Goal: Transaction & Acquisition: Obtain resource

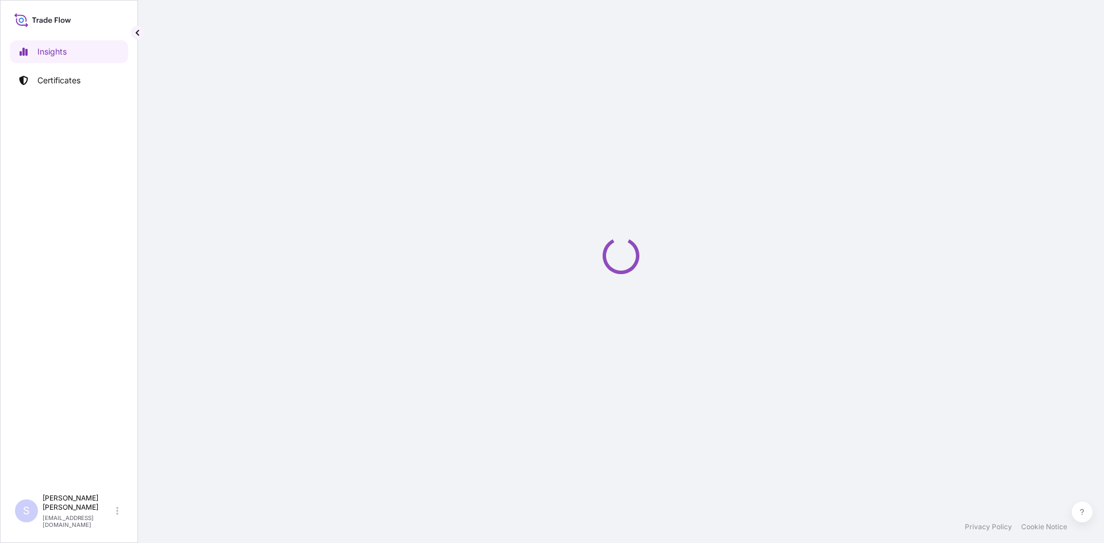
select select "2025"
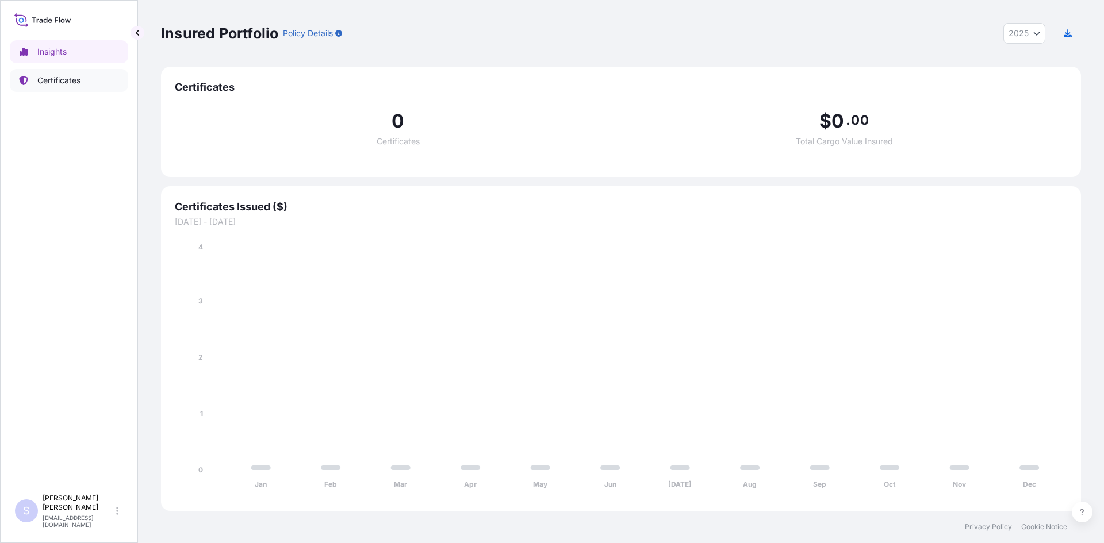
click at [90, 89] on link "Certificates" at bounding box center [69, 80] width 118 height 23
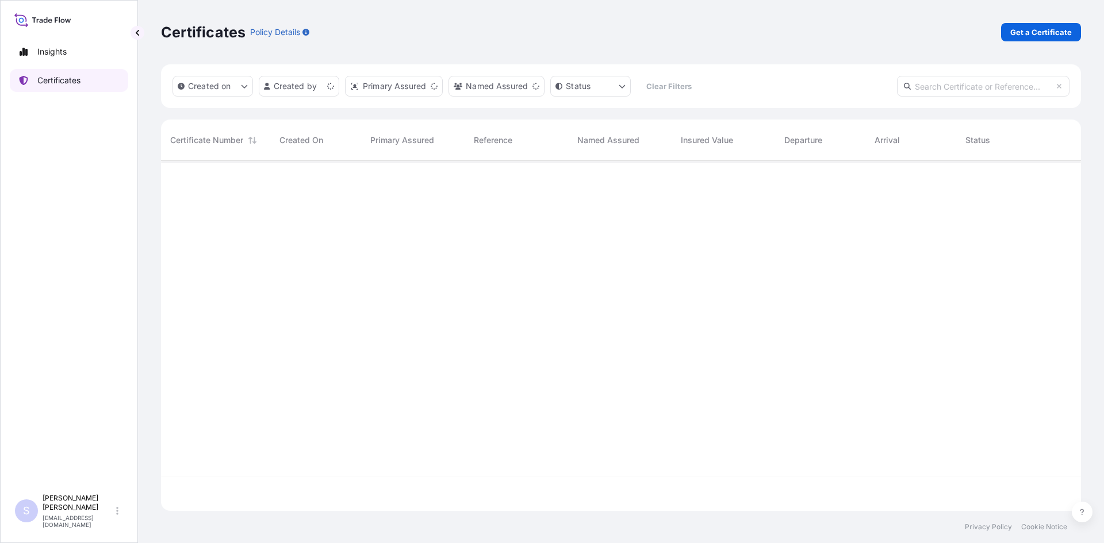
scroll to position [348, 911]
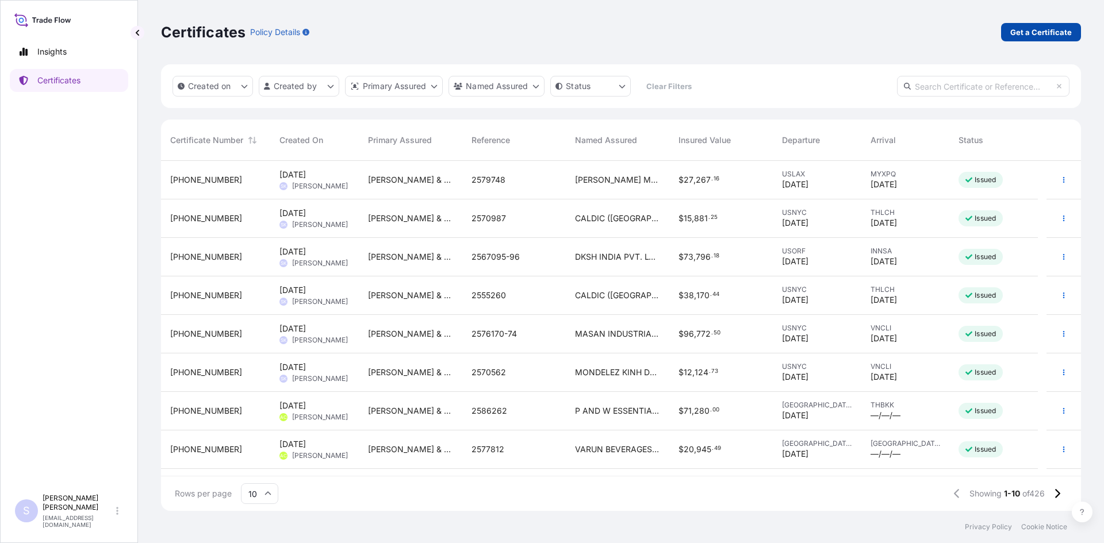
click at [1017, 27] on p "Get a Certificate" at bounding box center [1041, 31] width 62 height 11
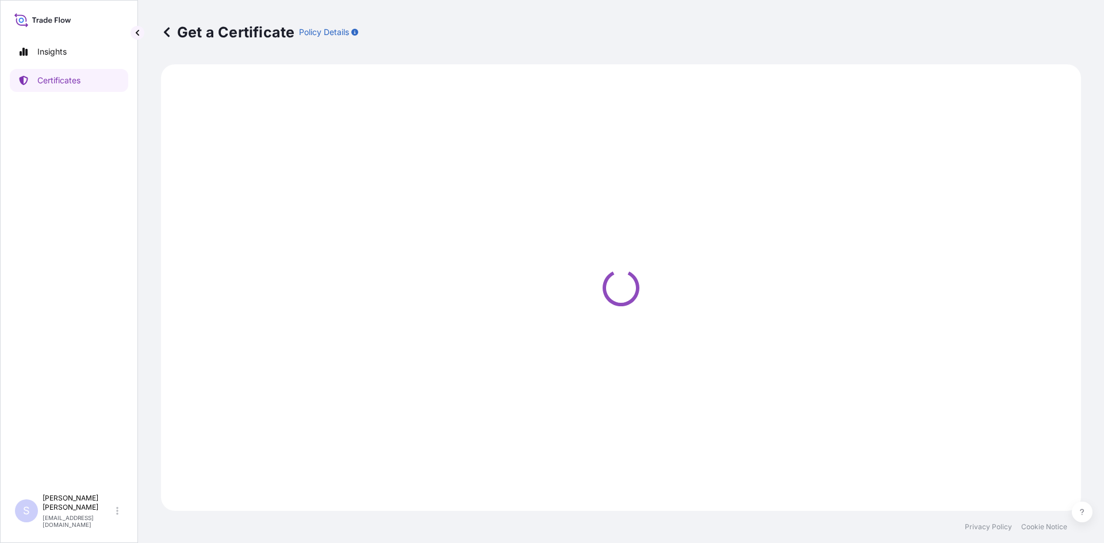
select select "Sea"
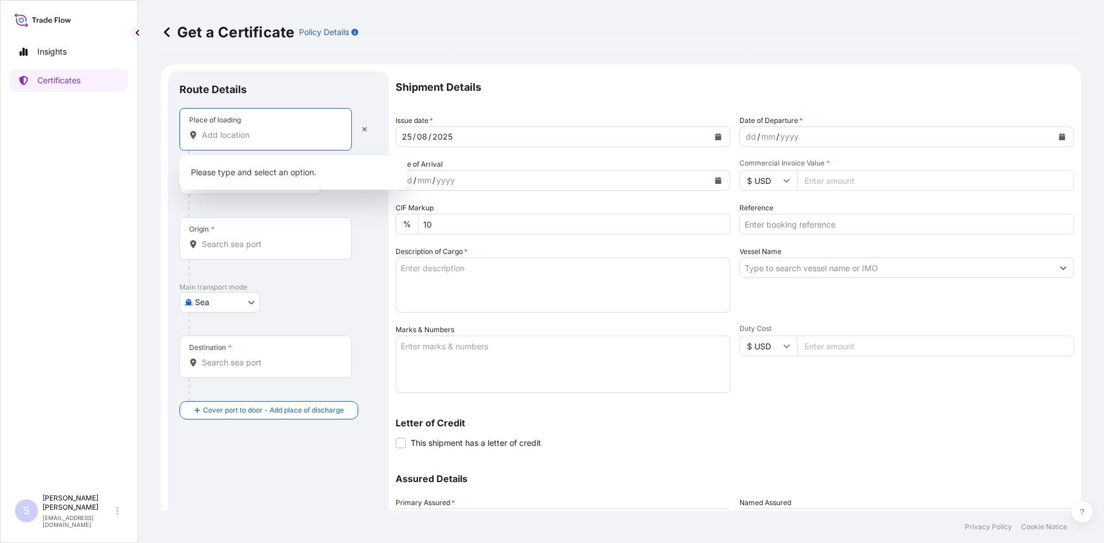
click at [258, 139] on input "Place of loading" at bounding box center [270, 134] width 136 height 11
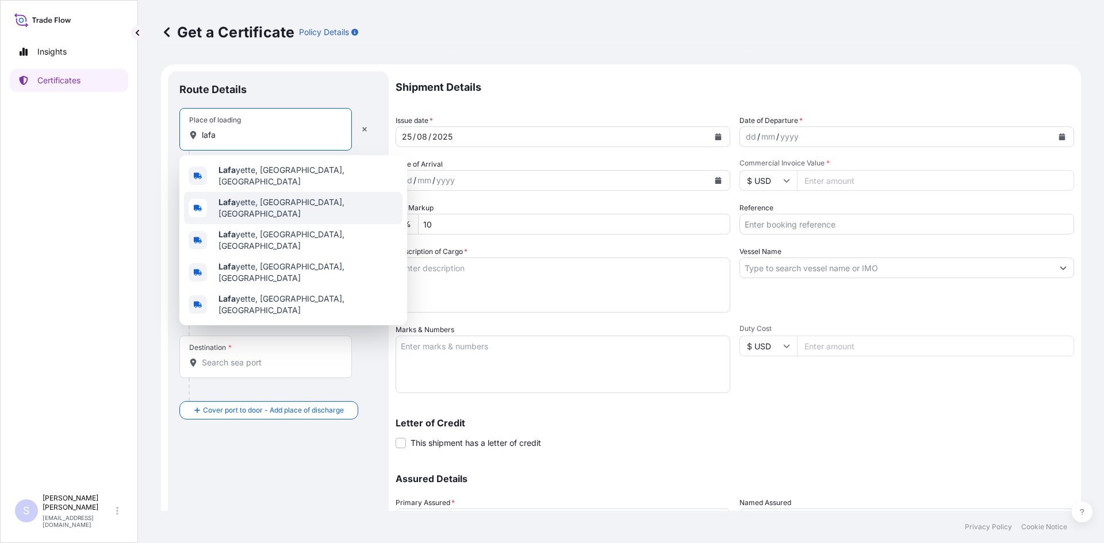
click at [257, 200] on span "[PERSON_NAME], [GEOGRAPHIC_DATA], [GEOGRAPHIC_DATA]" at bounding box center [307, 208] width 179 height 23
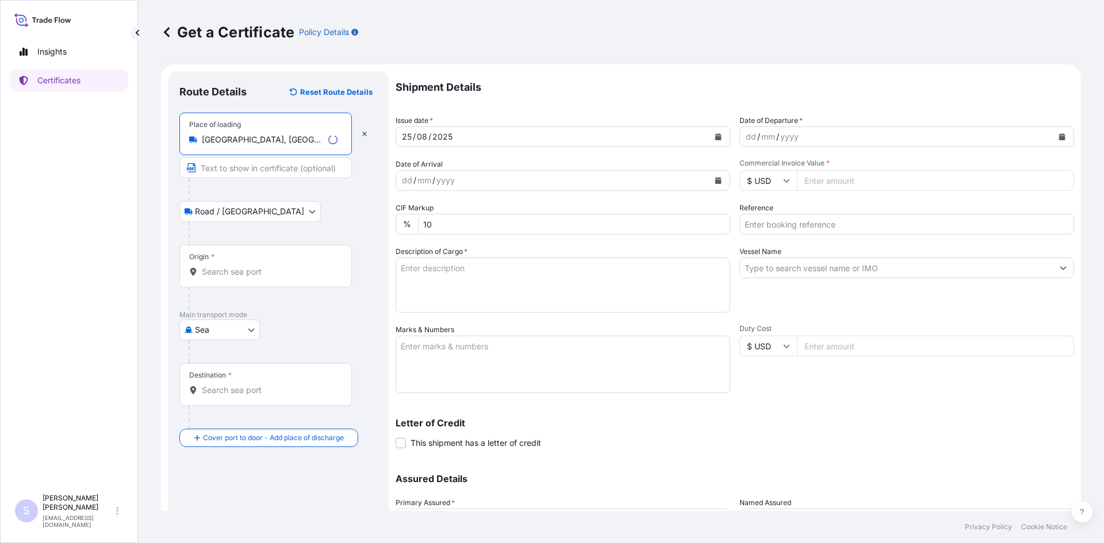
type input "[GEOGRAPHIC_DATA], [GEOGRAPHIC_DATA], [GEOGRAPHIC_DATA]"
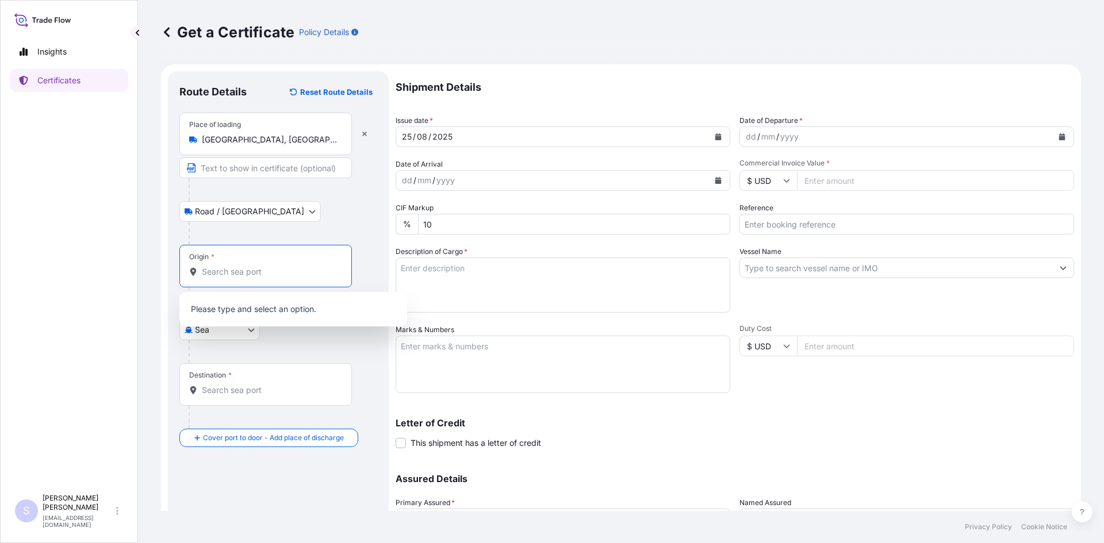
click at [236, 272] on input "Origin *" at bounding box center [270, 271] width 136 height 11
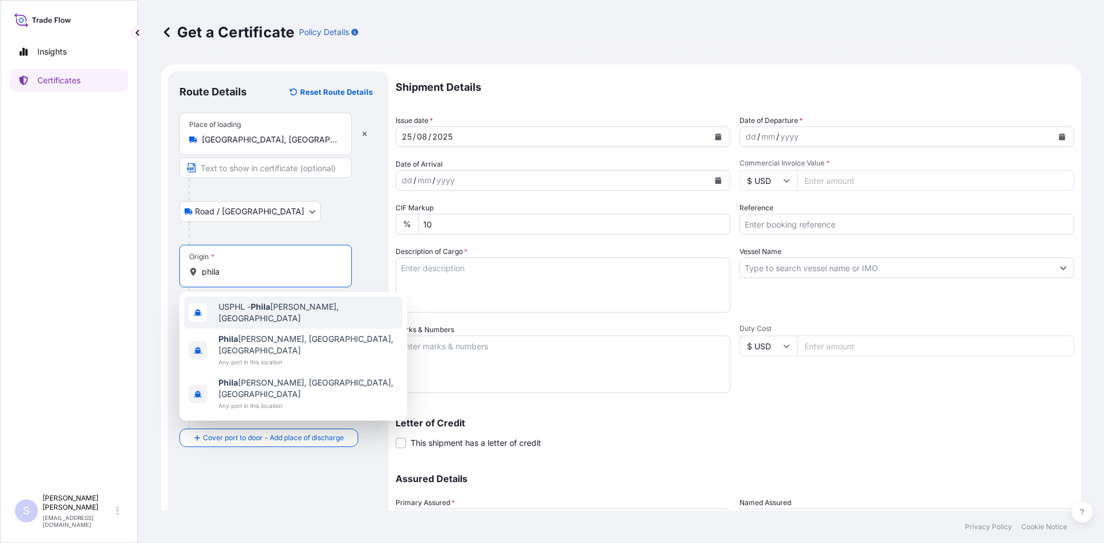
click at [244, 311] on span "USPHL - Phila [PERSON_NAME], [GEOGRAPHIC_DATA]" at bounding box center [307, 312] width 179 height 23
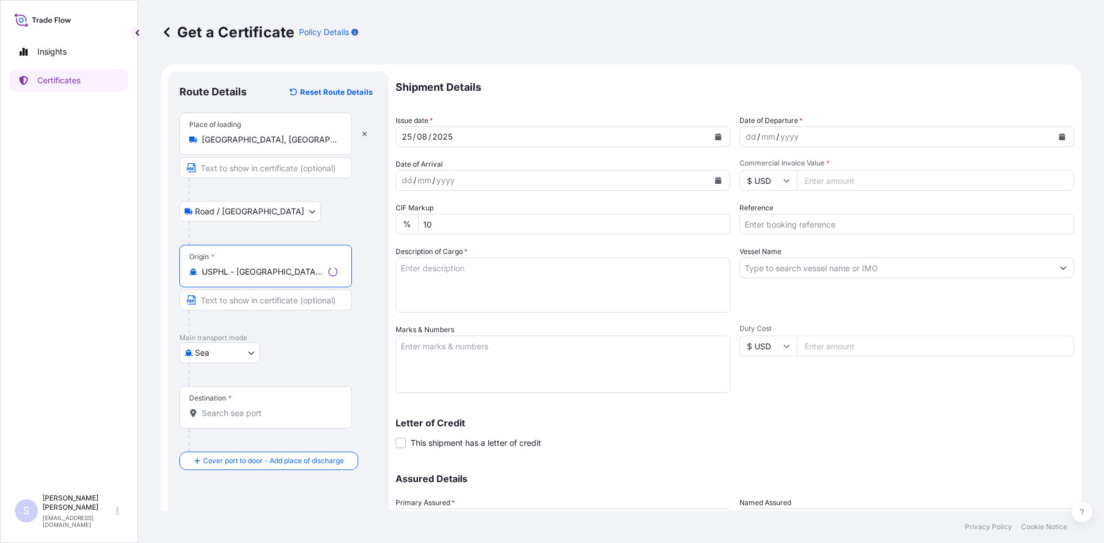
type input "USPHL - [GEOGRAPHIC_DATA], [GEOGRAPHIC_DATA]"
click at [224, 407] on div "Destination *" at bounding box center [265, 407] width 172 height 43
click at [224, 408] on input "Destination *" at bounding box center [270, 413] width 136 height 11
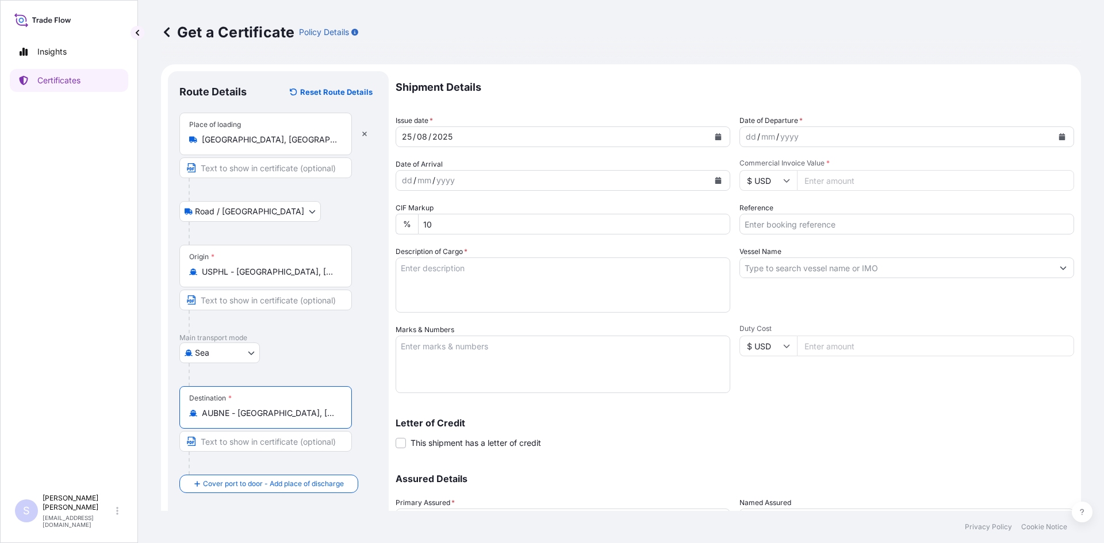
type input "AUBNE - [GEOGRAPHIC_DATA], [GEOGRAPHIC_DATA]"
click at [1052, 133] on button "Calendar" at bounding box center [1061, 137] width 18 height 18
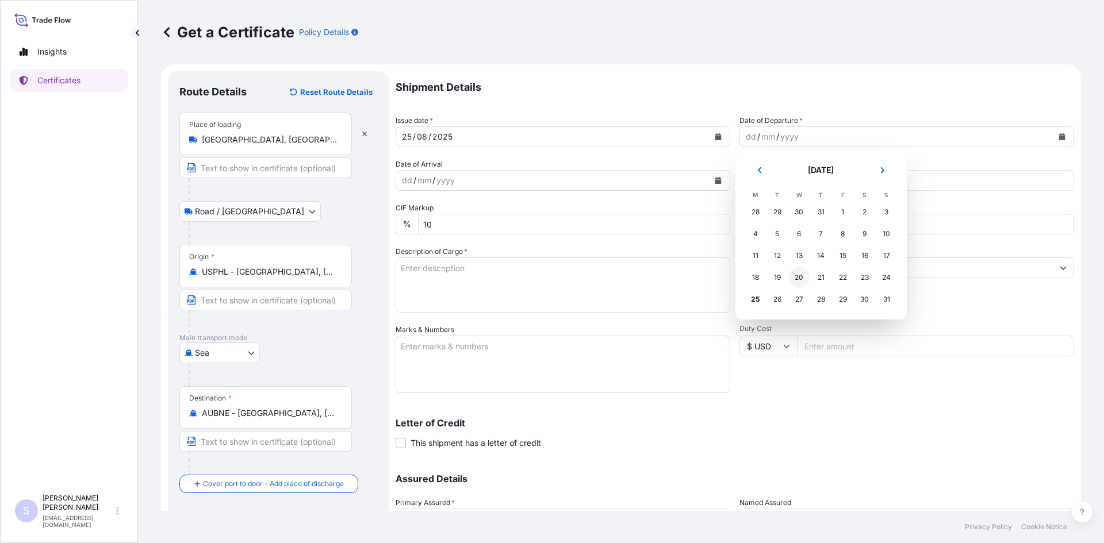
click at [800, 276] on div "20" at bounding box center [799, 277] width 21 height 21
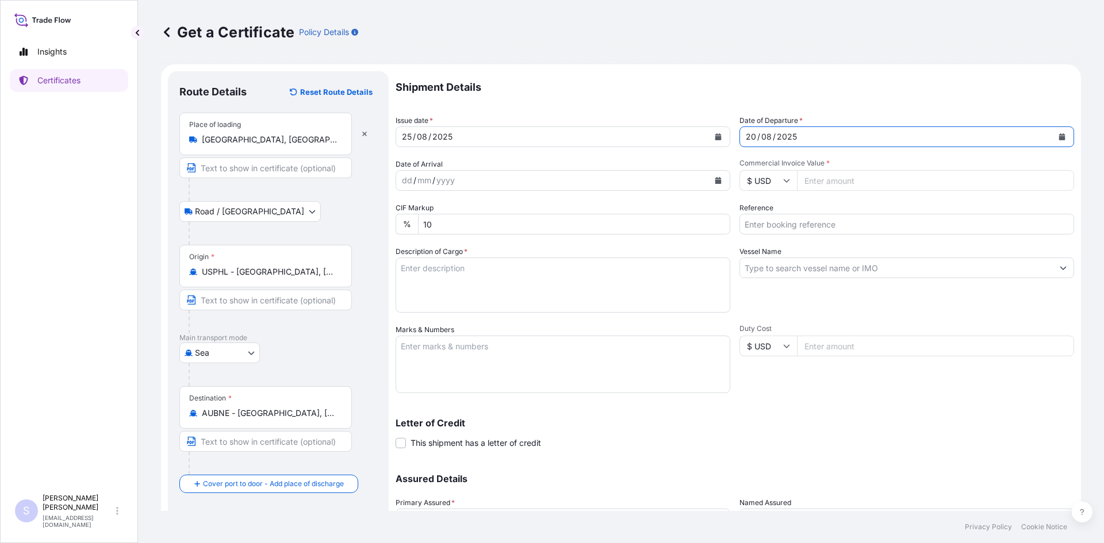
click at [718, 185] on button "Calendar" at bounding box center [718, 180] width 18 height 18
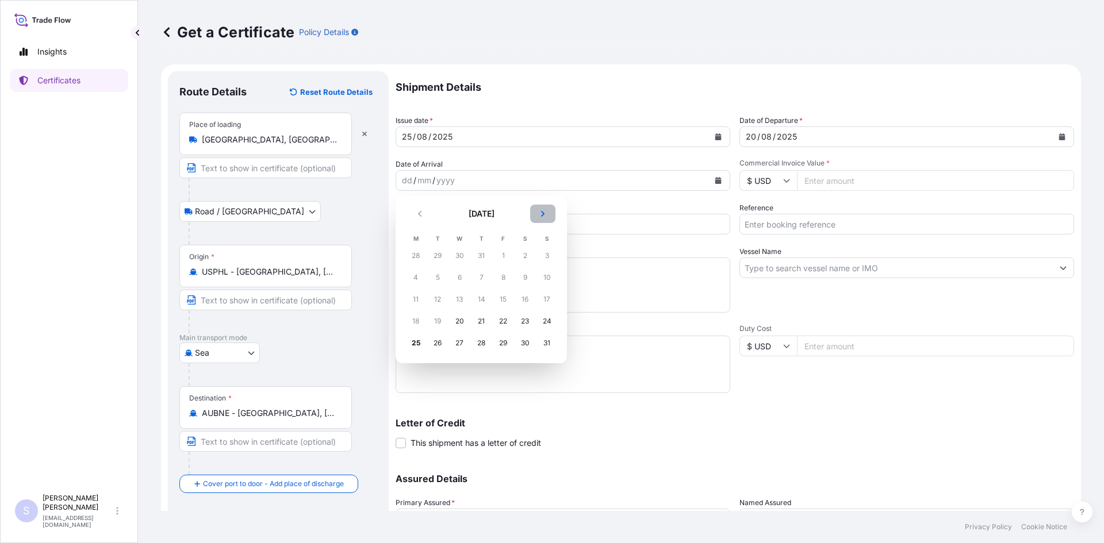
click at [547, 214] on button "Next" at bounding box center [542, 214] width 25 height 18
click at [526, 264] on div "4" at bounding box center [524, 255] width 21 height 21
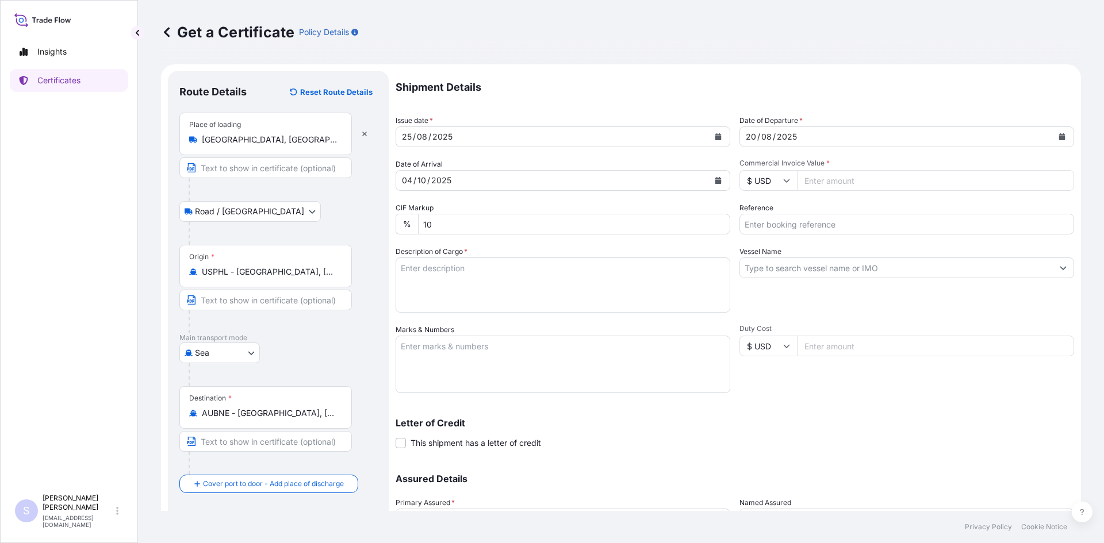
click at [863, 173] on input "Commercial Invoice Value *" at bounding box center [935, 180] width 277 height 21
type input "20827"
type input "2562867"
type textarea "765 BAGS PERMA-[PERSON_NAME] STARCH"
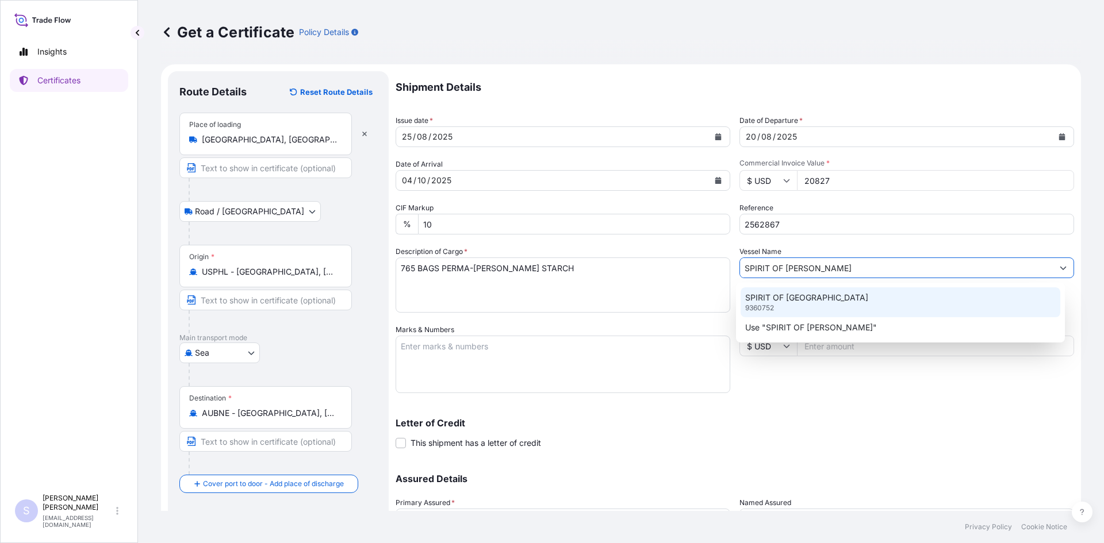
click at [771, 293] on p "SPIRIT OF [GEOGRAPHIC_DATA]" at bounding box center [806, 297] width 123 height 11
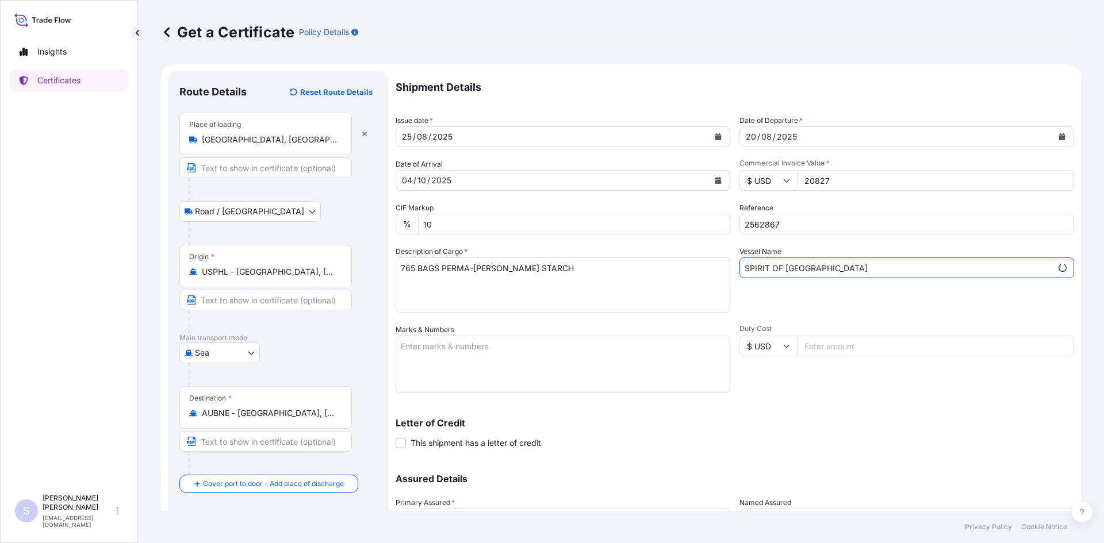
type input "SPIRIT OF [GEOGRAPHIC_DATA]"
click at [470, 346] on textarea "Marks & Numbers" at bounding box center [562, 364] width 335 height 57
type textarea "MRSU7506770 0114051"
click at [766, 387] on div "Duty Cost $ USD" at bounding box center [906, 358] width 335 height 69
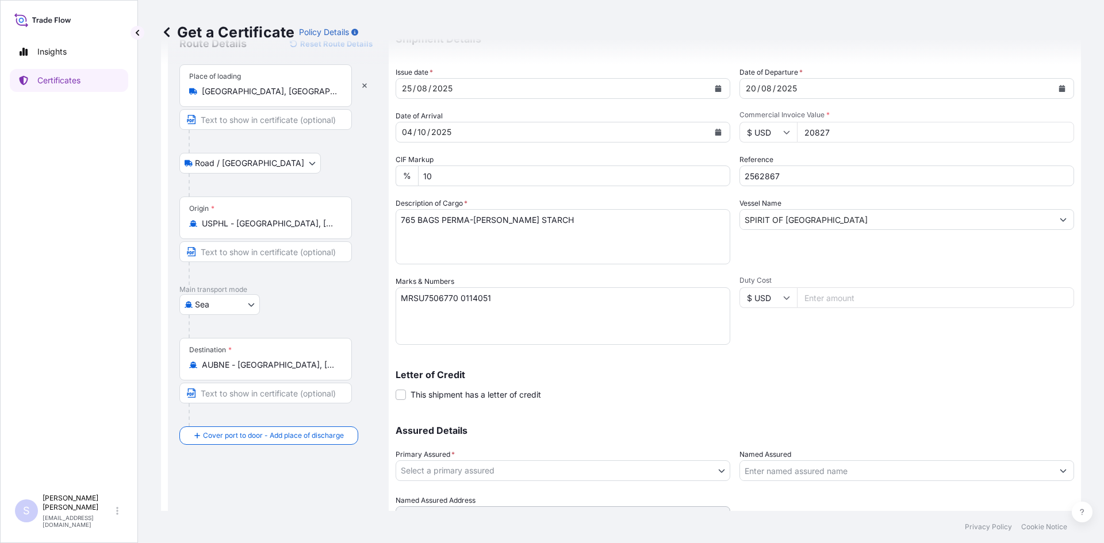
scroll to position [103, 0]
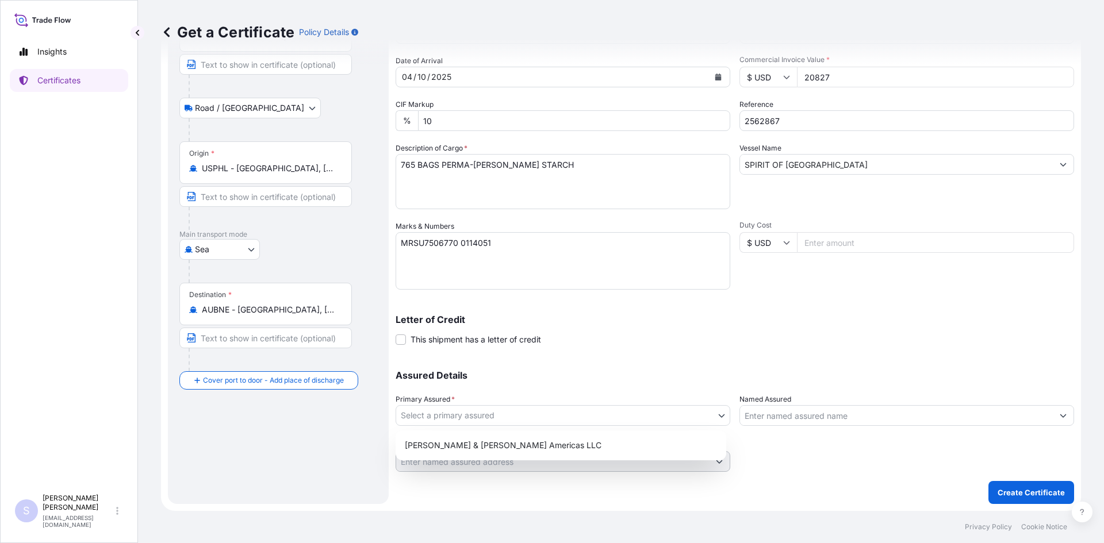
click at [482, 417] on body "Insights Certificates S [PERSON_NAME] [EMAIL_ADDRESS][DOMAIN_NAME] Get a Certif…" at bounding box center [552, 271] width 1104 height 543
click at [475, 445] on div "[PERSON_NAME] & [PERSON_NAME] Americas LLC" at bounding box center [560, 445] width 321 height 21
select select "31658"
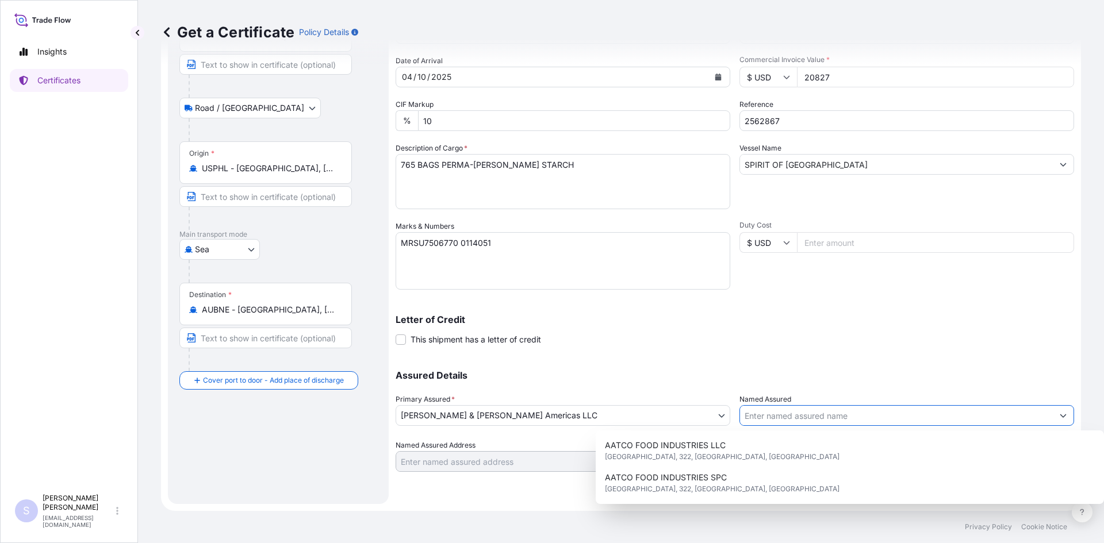
click at [744, 411] on input "Named Assured" at bounding box center [896, 415] width 313 height 21
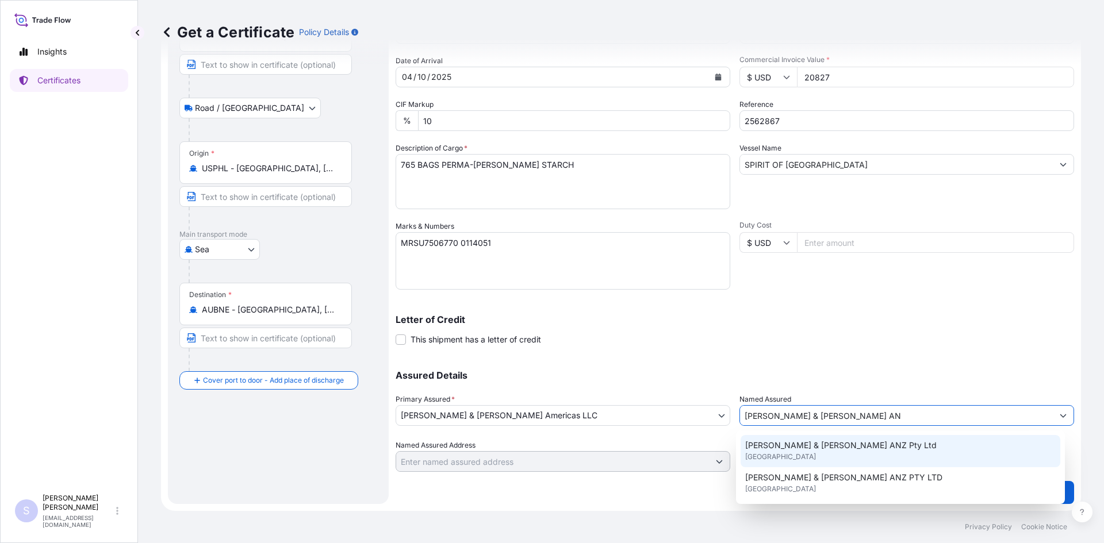
click at [858, 441] on div "[PERSON_NAME] & [PERSON_NAME] ANZ Pty Ltd [GEOGRAPHIC_DATA]" at bounding box center [900, 451] width 320 height 32
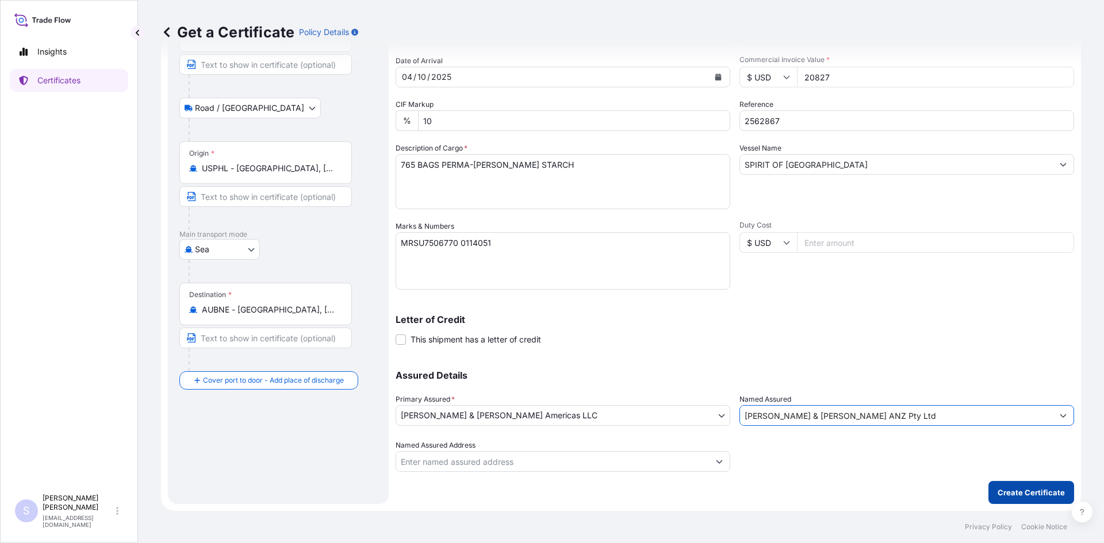
type input "[PERSON_NAME] & [PERSON_NAME] ANZ Pty Ltd"
click at [1027, 487] on p "Create Certificate" at bounding box center [1030, 492] width 67 height 11
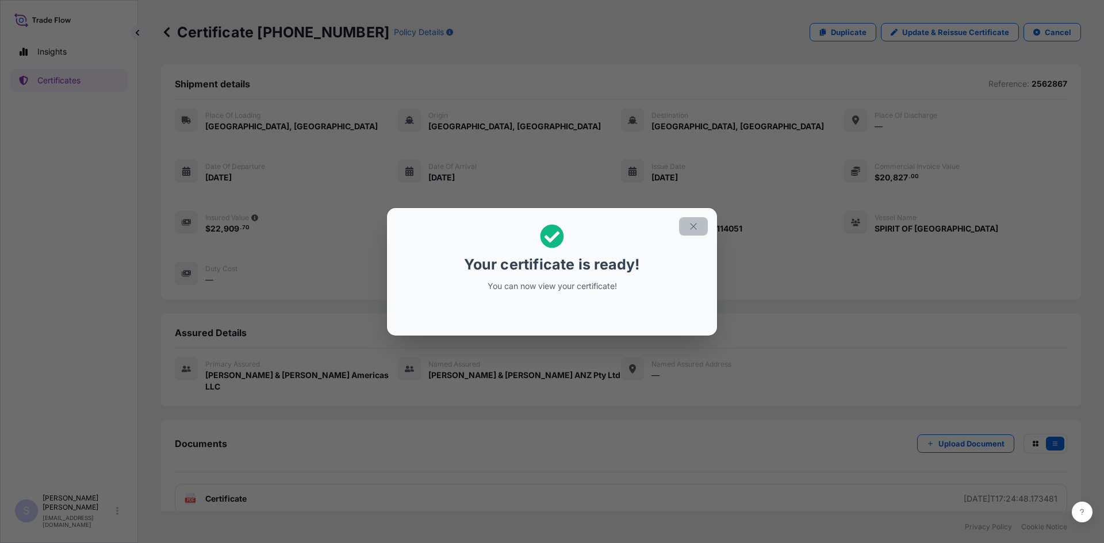
click at [701, 226] on button "button" at bounding box center [693, 226] width 29 height 18
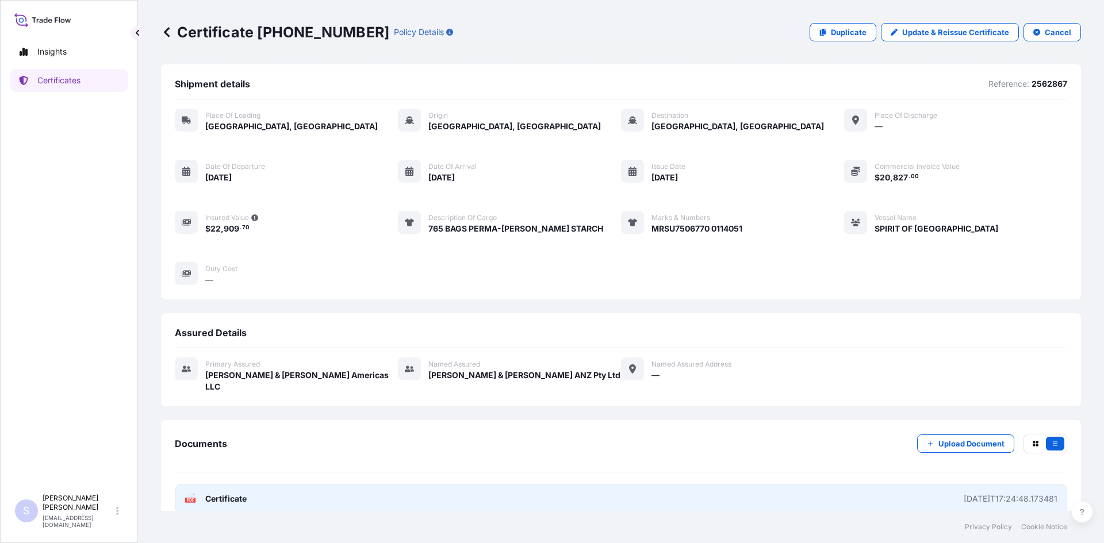
click at [186, 498] on rect at bounding box center [190, 500] width 10 height 5
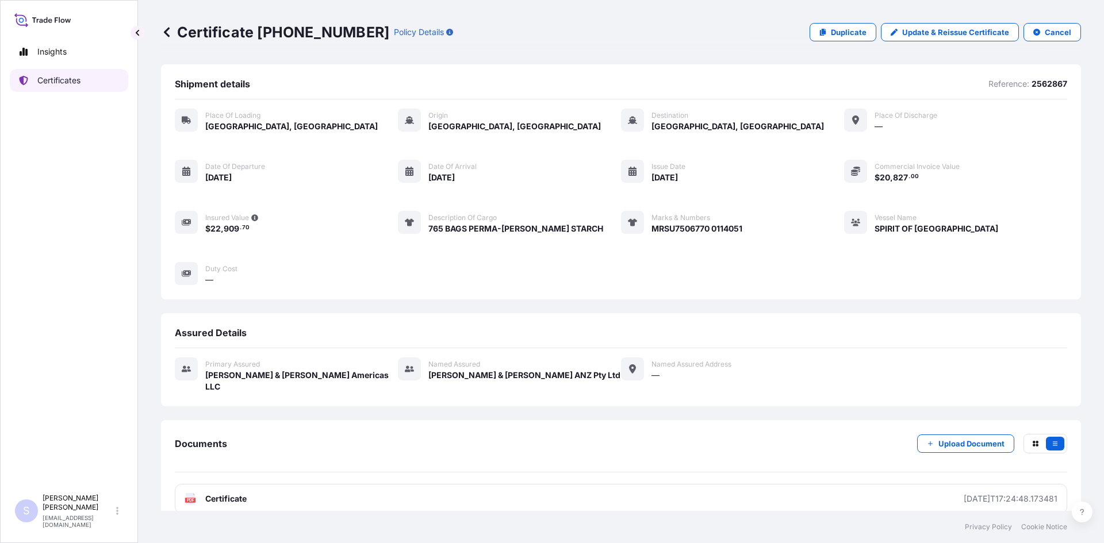
click at [85, 75] on link "Certificates" at bounding box center [69, 80] width 118 height 23
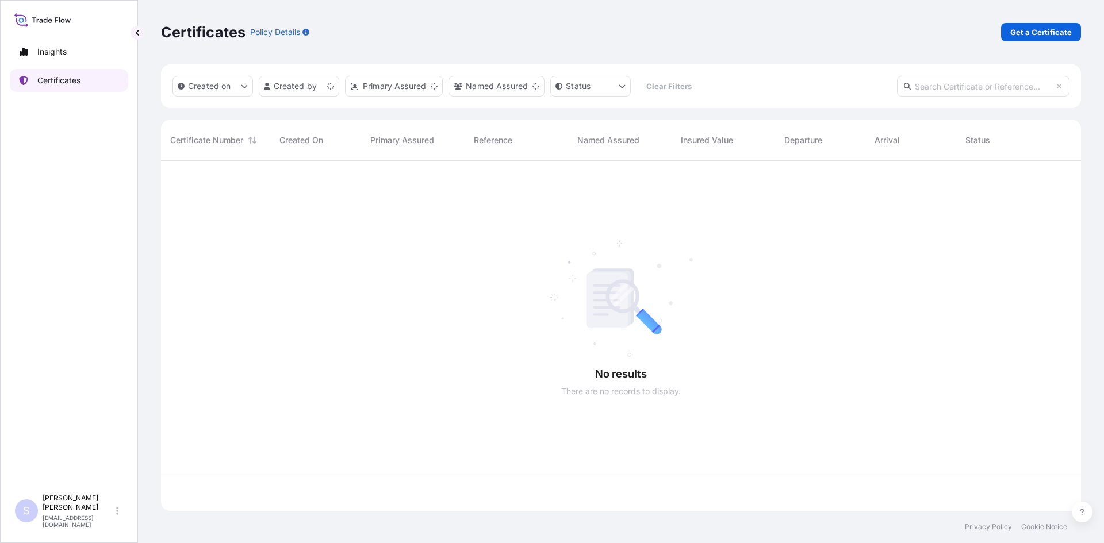
scroll to position [348, 911]
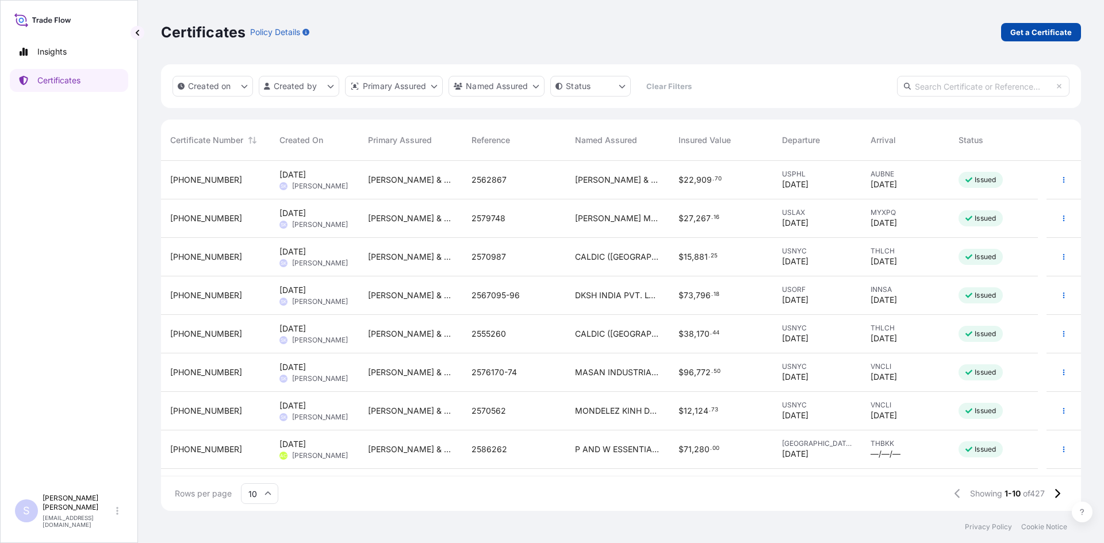
click at [1042, 33] on p "Get a Certificate" at bounding box center [1041, 31] width 62 height 11
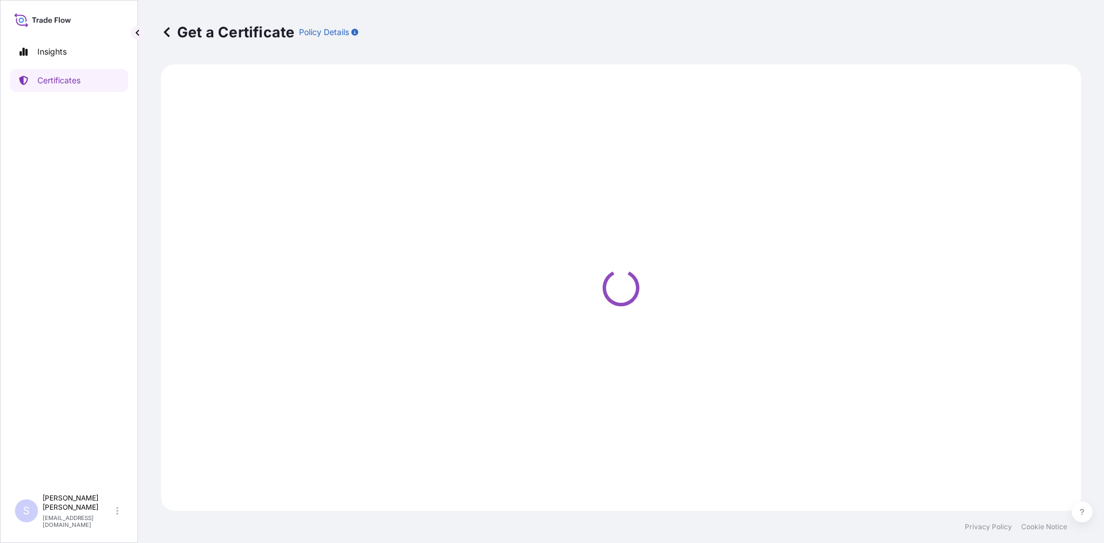
select select "Sea"
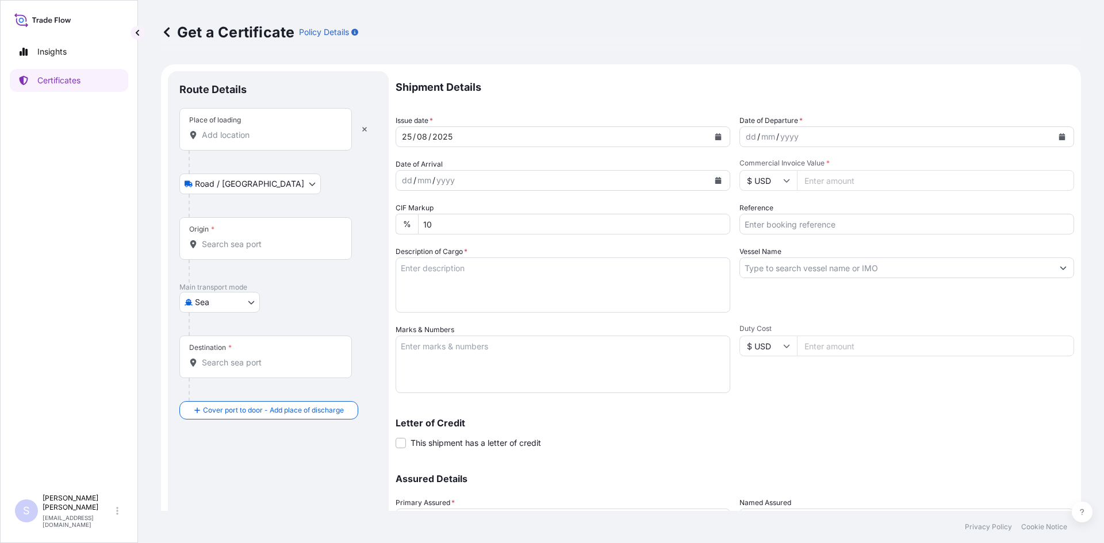
click at [263, 143] on div "Place of loading" at bounding box center [265, 129] width 172 height 43
click at [263, 141] on input "Place of loading" at bounding box center [270, 134] width 136 height 11
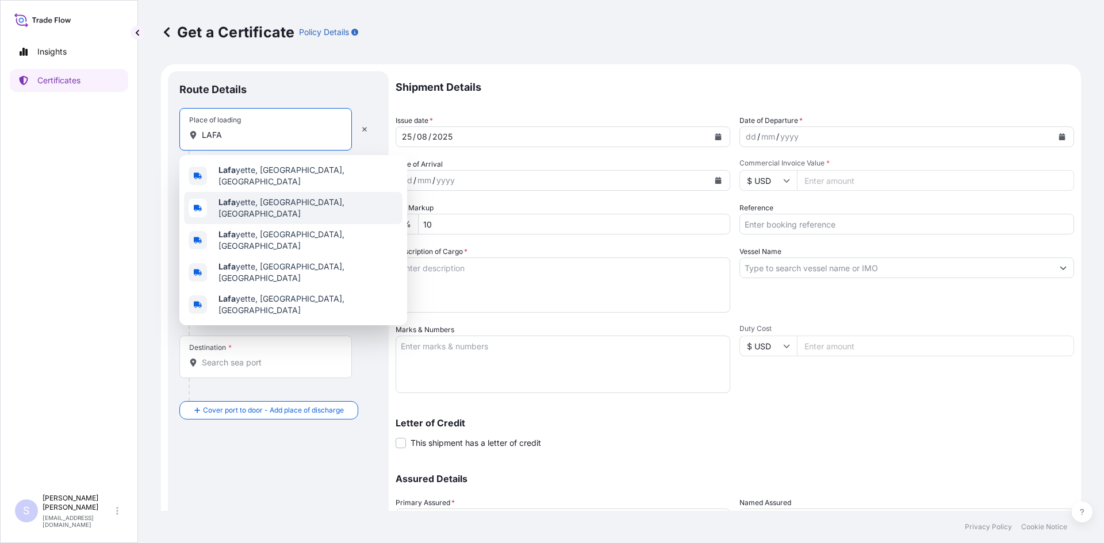
click at [259, 192] on div "[PERSON_NAME], [GEOGRAPHIC_DATA], [GEOGRAPHIC_DATA]" at bounding box center [293, 208] width 218 height 32
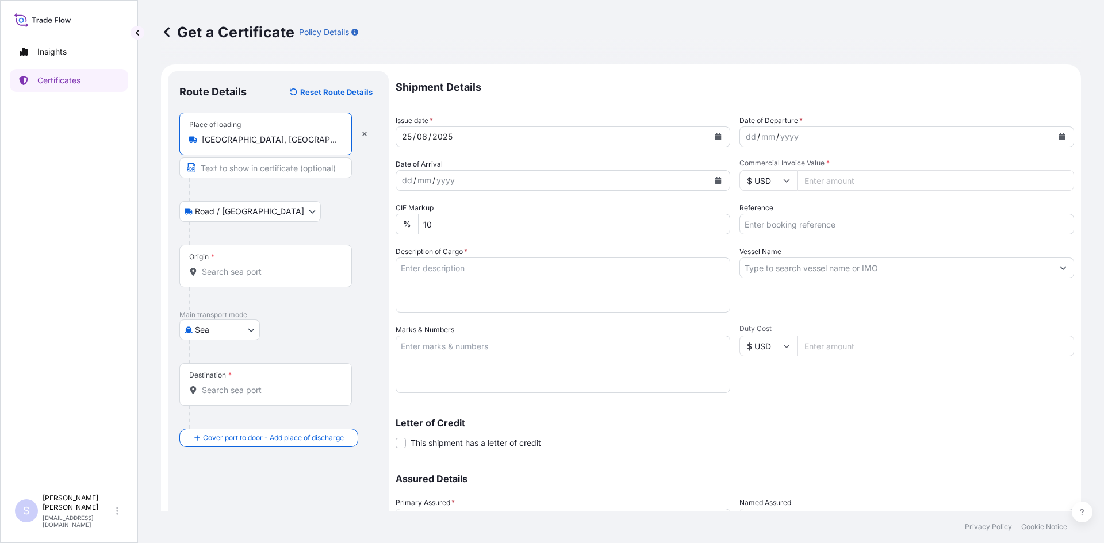
type input "[GEOGRAPHIC_DATA], [GEOGRAPHIC_DATA], [GEOGRAPHIC_DATA]"
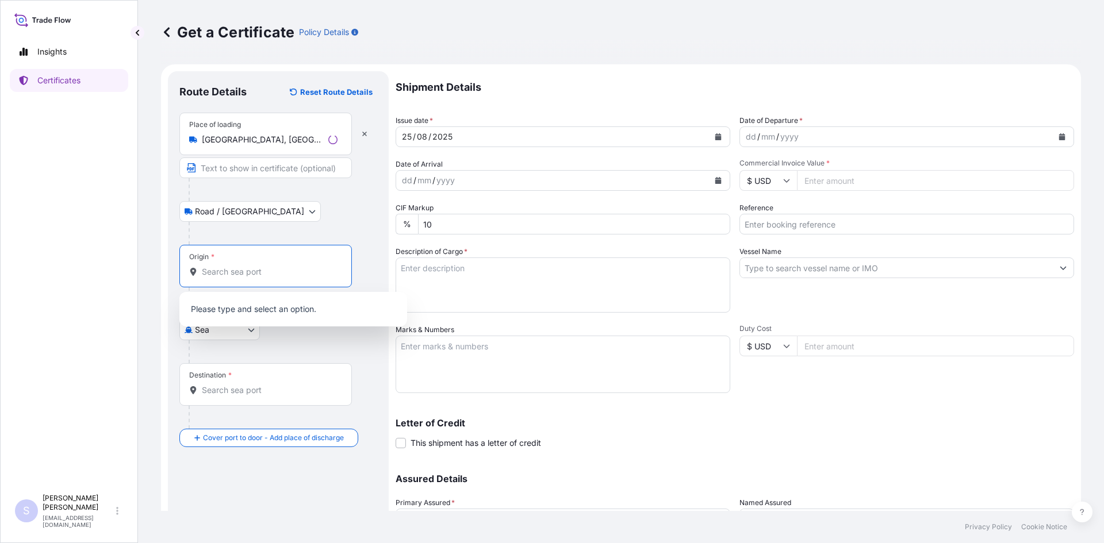
click at [230, 276] on input "Origin *" at bounding box center [270, 271] width 136 height 11
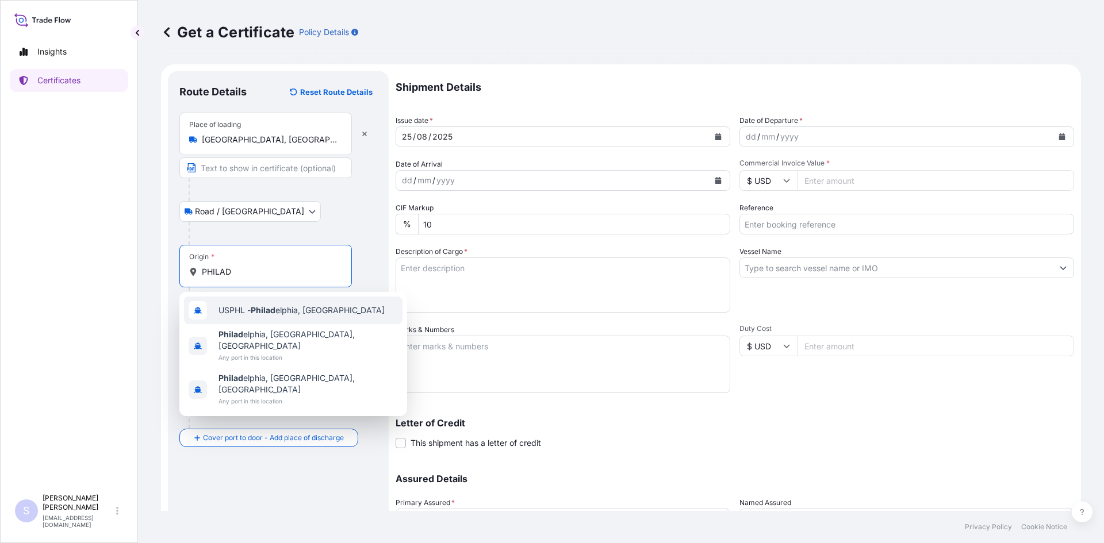
click at [232, 308] on span "USPHL - Philad elphia, [GEOGRAPHIC_DATA]" at bounding box center [301, 310] width 166 height 11
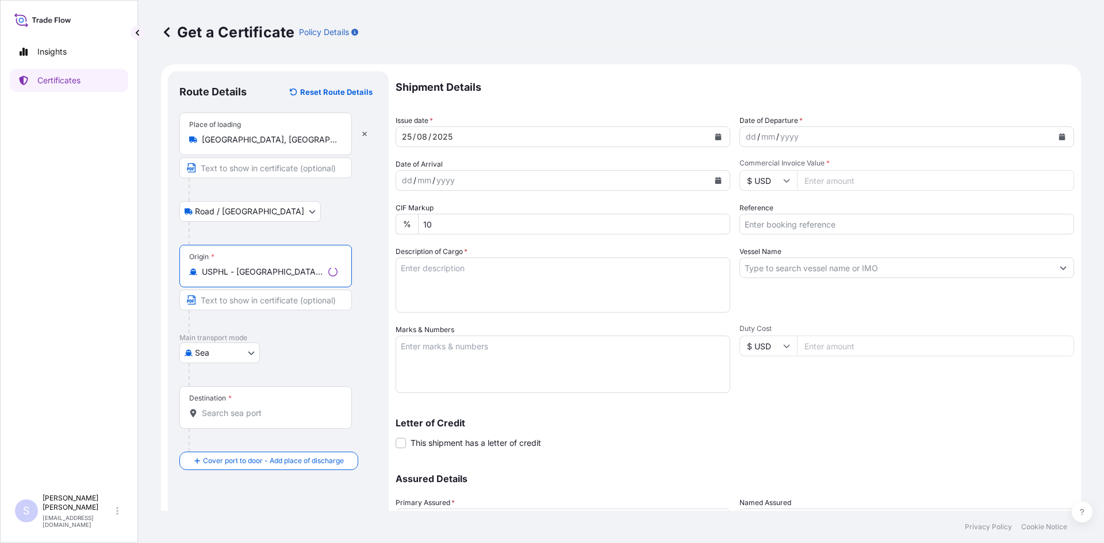
type input "USPHL - [GEOGRAPHIC_DATA], [GEOGRAPHIC_DATA]"
click at [219, 419] on div "Destination *" at bounding box center [265, 407] width 172 height 43
click at [219, 419] on input "Destination *" at bounding box center [270, 413] width 136 height 11
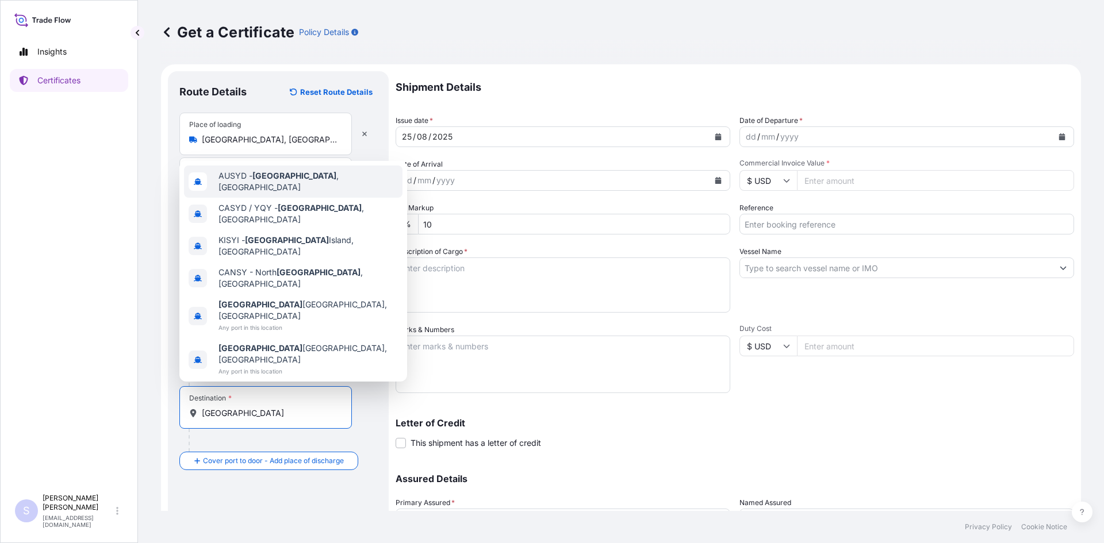
click at [308, 198] on div "AUSYD - [GEOGRAPHIC_DATA] , [GEOGRAPHIC_DATA]" at bounding box center [293, 182] width 218 height 32
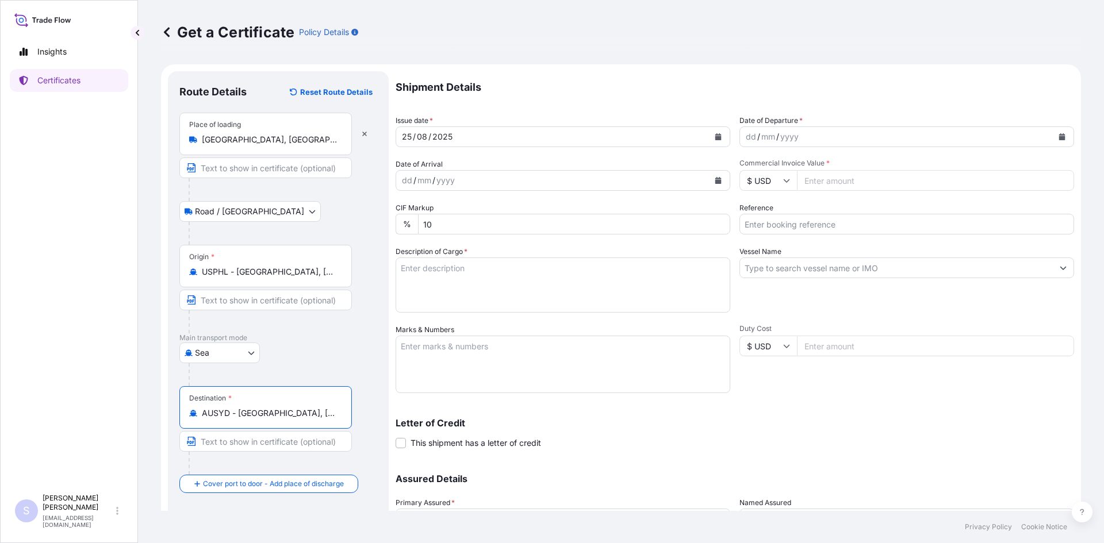
type input "AUSYD - [GEOGRAPHIC_DATA], [GEOGRAPHIC_DATA]"
click at [1052, 145] on button "Calendar" at bounding box center [1061, 137] width 18 height 18
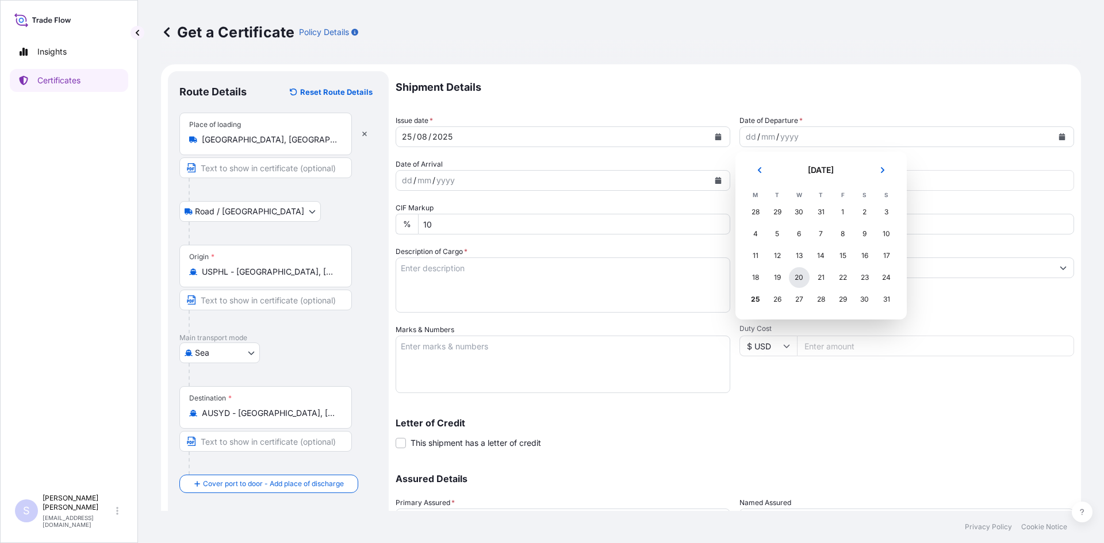
click at [794, 276] on div "20" at bounding box center [799, 277] width 21 height 21
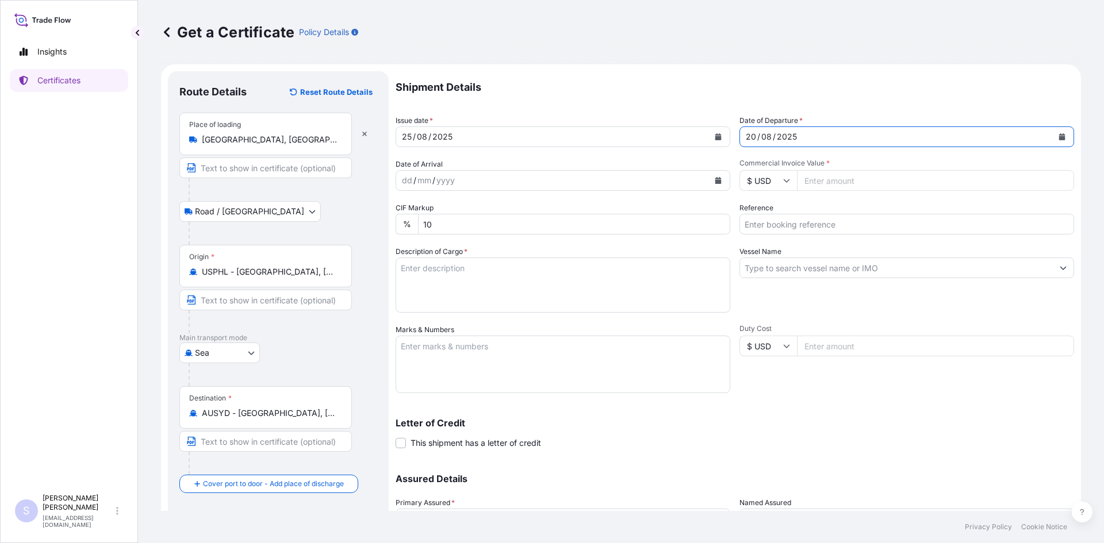
click at [719, 185] on button "Calendar" at bounding box center [718, 180] width 18 height 18
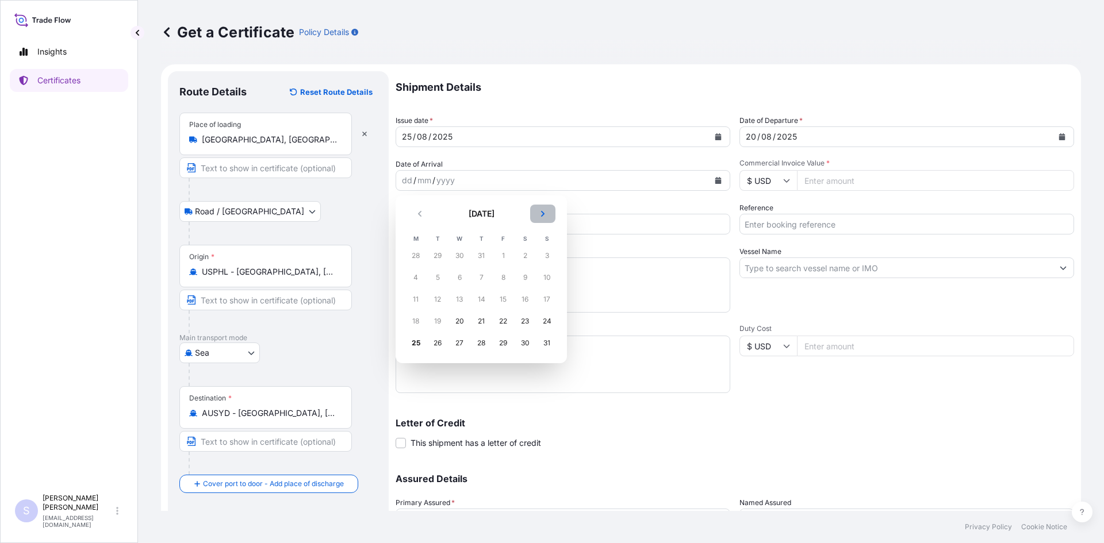
click at [547, 218] on button "Next" at bounding box center [542, 214] width 25 height 18
click at [444, 321] on div "23" at bounding box center [437, 321] width 21 height 21
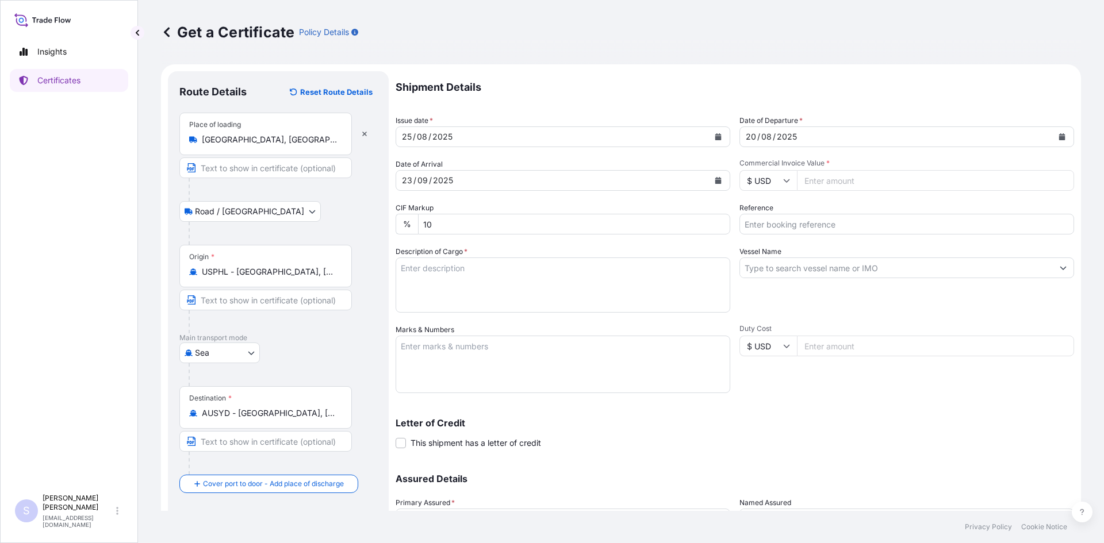
click at [825, 176] on input "Commercial Invoice Value *" at bounding box center [935, 180] width 277 height 21
click at [814, 182] on input "Commercial Invoice Value *" at bounding box center [935, 180] width 277 height 21
type input "30105.96"
type input "2562849-50"
click at [403, 268] on textarea "Description of Cargo *" at bounding box center [562, 284] width 335 height 55
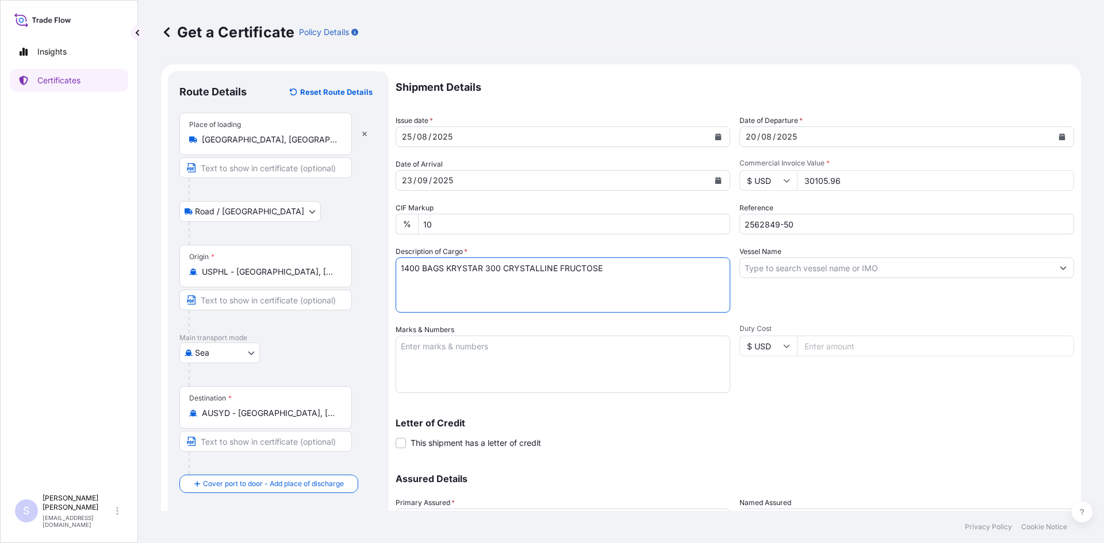
type textarea "1400 BAGS KRYSTAR 300 CRYSTALLINE FRUCTOSE"
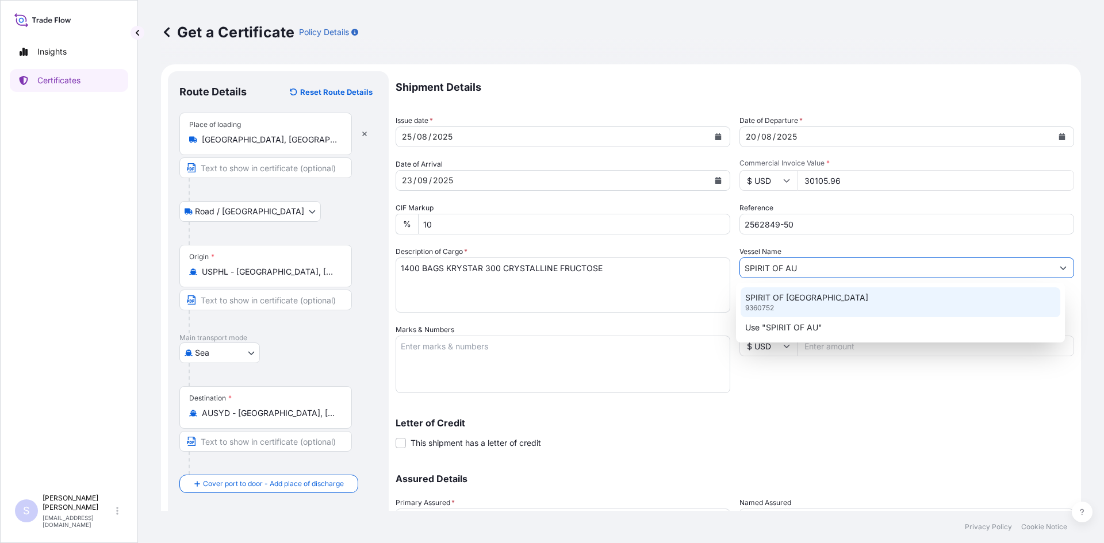
click at [829, 309] on div "SPIRIT OF AUCKLAND 9360752" at bounding box center [900, 302] width 320 height 30
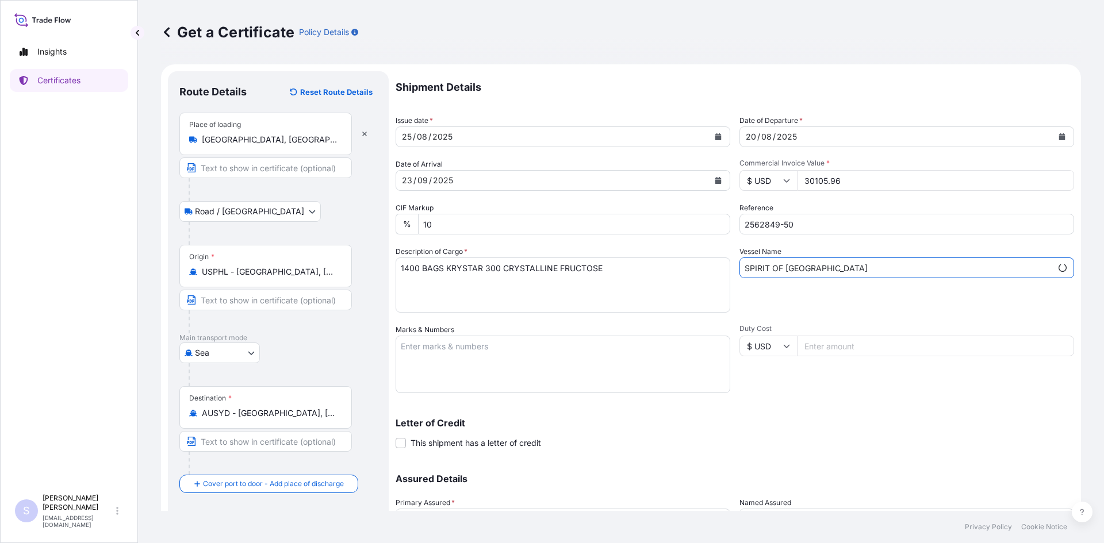
type input "SPIRIT OF [GEOGRAPHIC_DATA]"
click at [581, 360] on textarea "Marks & Numbers" at bounding box center [562, 364] width 335 height 57
type textarea "MRKU9641708 0114112 MSKU5418365 0114175"
click at [895, 415] on div "Letter of Credit This shipment has a letter of credit Letter of credit * Letter…" at bounding box center [734, 427] width 678 height 44
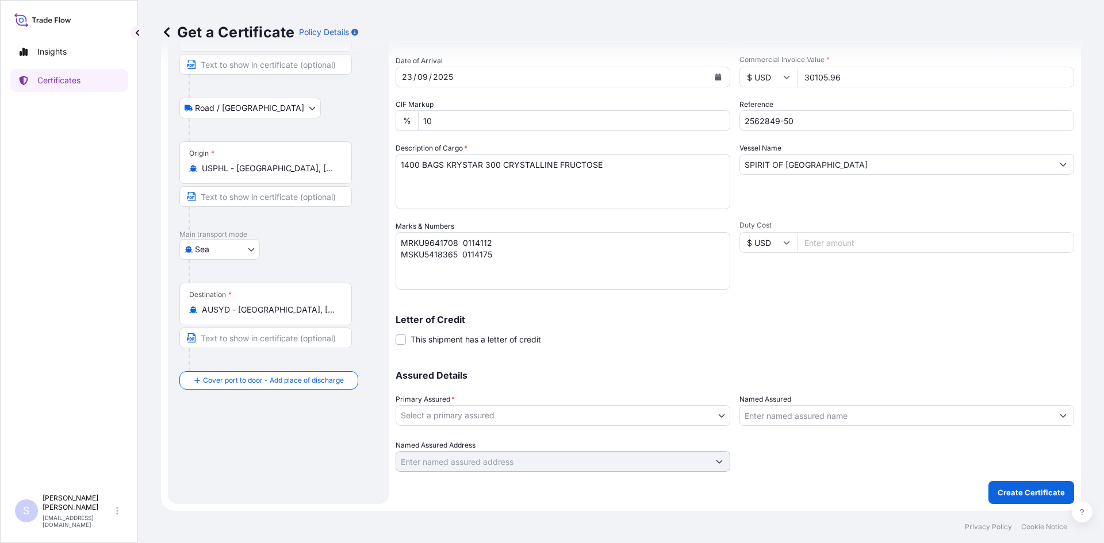
click at [516, 424] on body "Insights Certificates S [PERSON_NAME] [EMAIL_ADDRESS][DOMAIN_NAME] Get a Certif…" at bounding box center [552, 271] width 1104 height 543
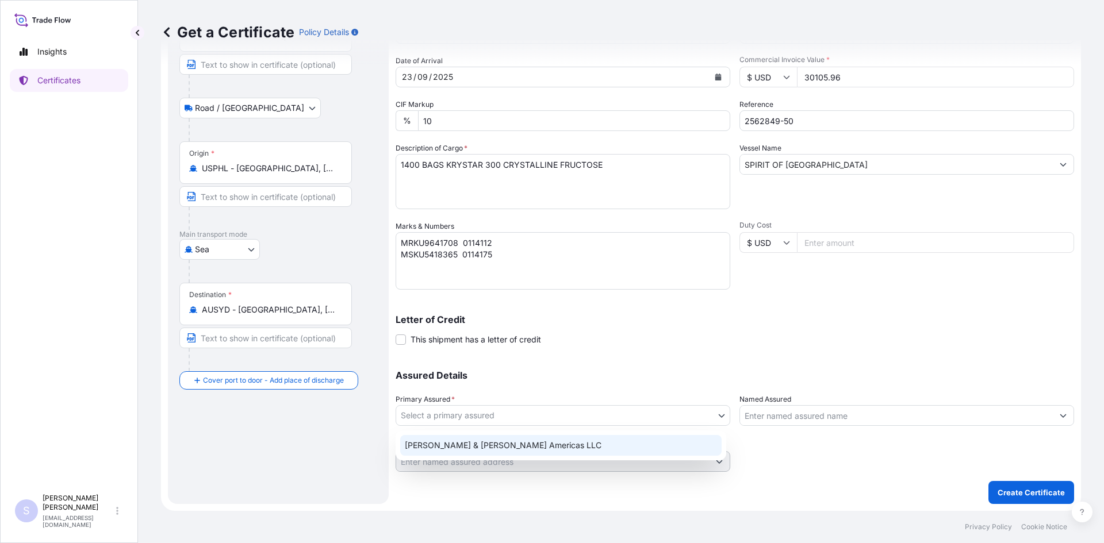
click at [490, 442] on div "[PERSON_NAME] & [PERSON_NAME] Americas LLC" at bounding box center [560, 445] width 321 height 21
select select "31658"
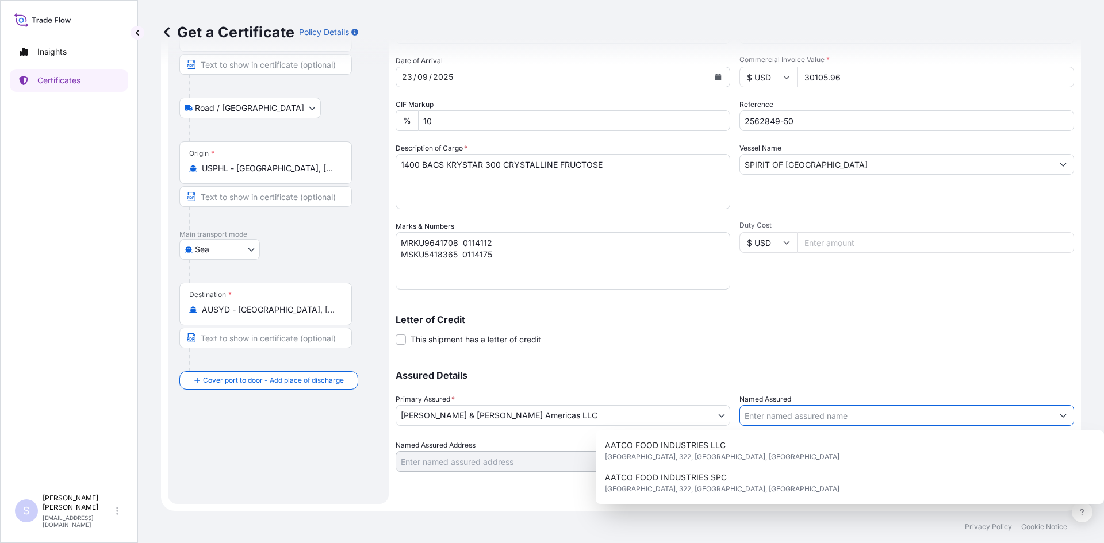
click at [758, 418] on input "Named Assured" at bounding box center [896, 415] width 313 height 21
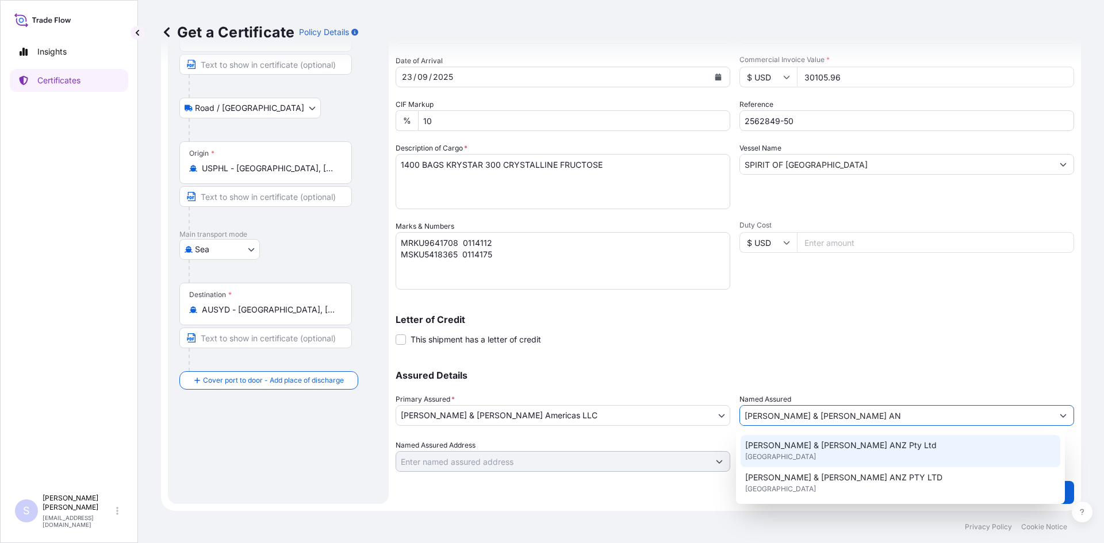
click at [786, 452] on span "[GEOGRAPHIC_DATA]" at bounding box center [780, 456] width 71 height 11
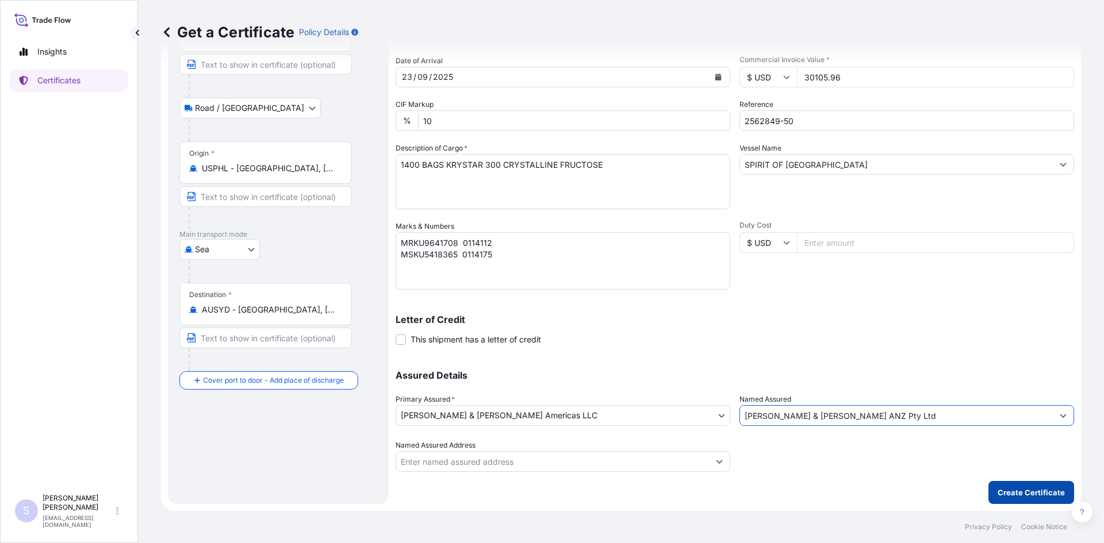
type input "[PERSON_NAME] & [PERSON_NAME] ANZ Pty Ltd"
click at [1032, 497] on p "Create Certificate" at bounding box center [1030, 492] width 67 height 11
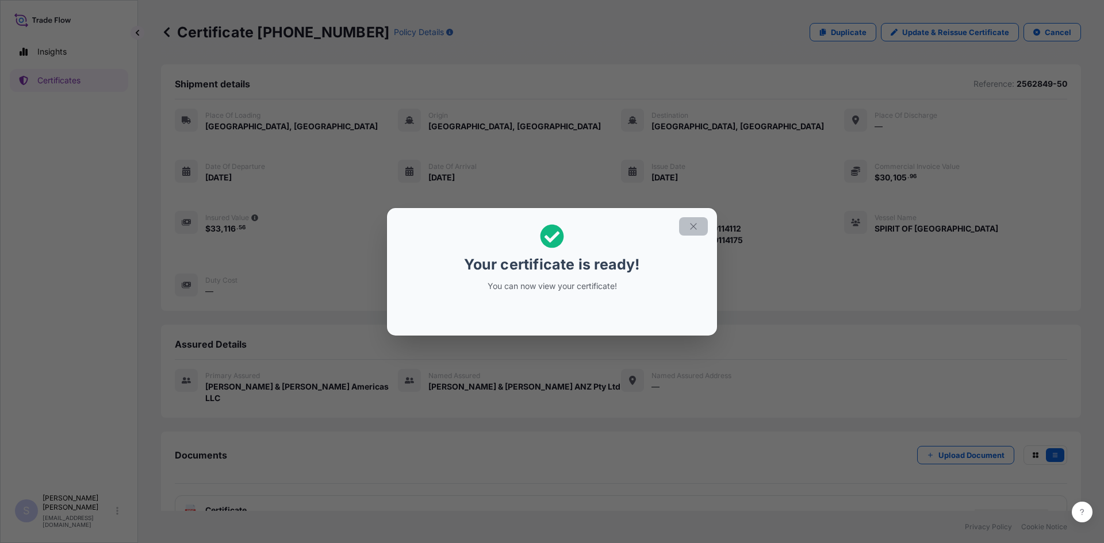
click at [687, 229] on button "button" at bounding box center [693, 226] width 29 height 18
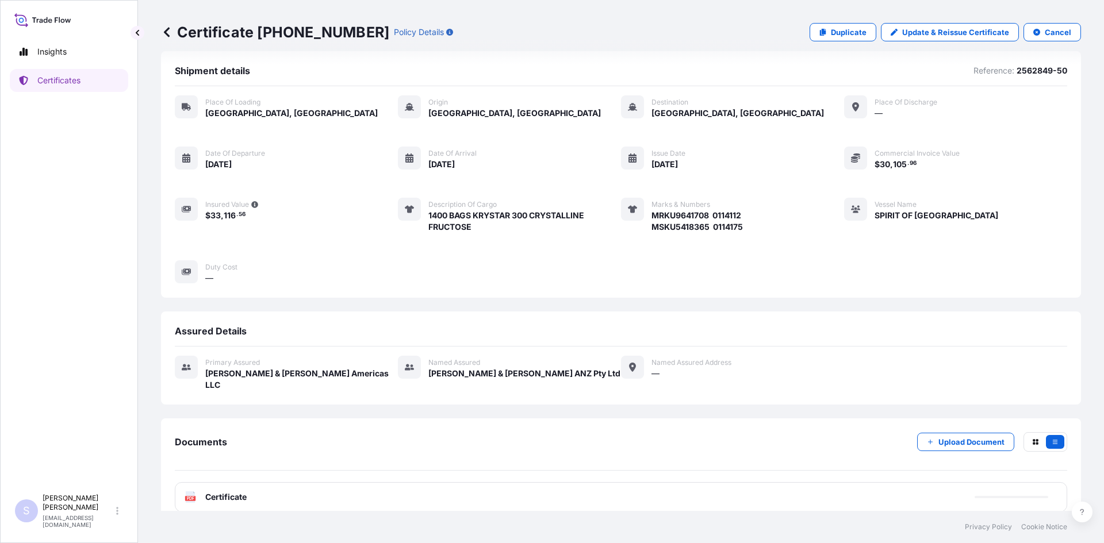
scroll to position [17, 0]
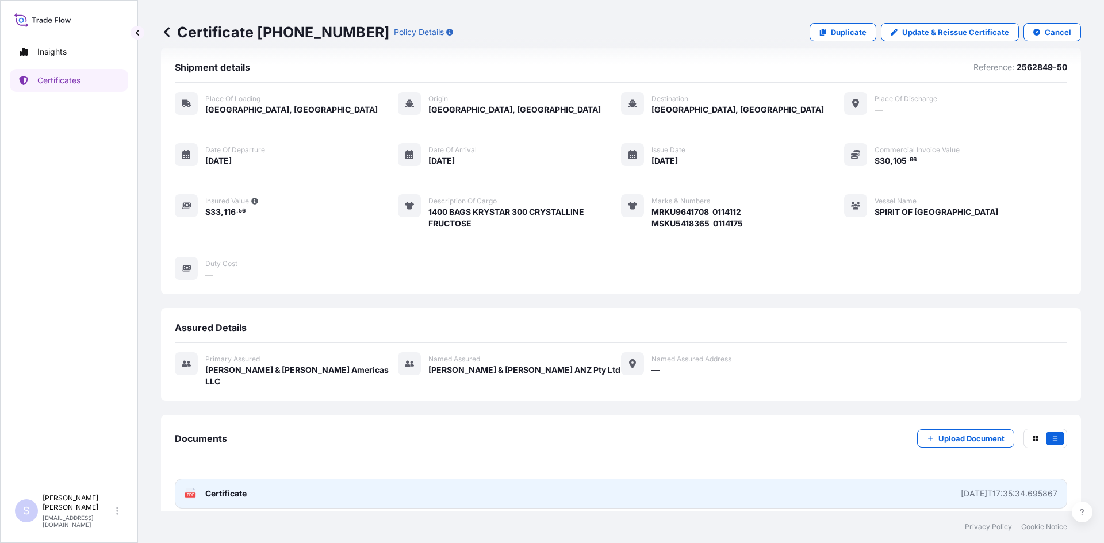
click at [198, 488] on div "PDF Certificate" at bounding box center [216, 493] width 62 height 11
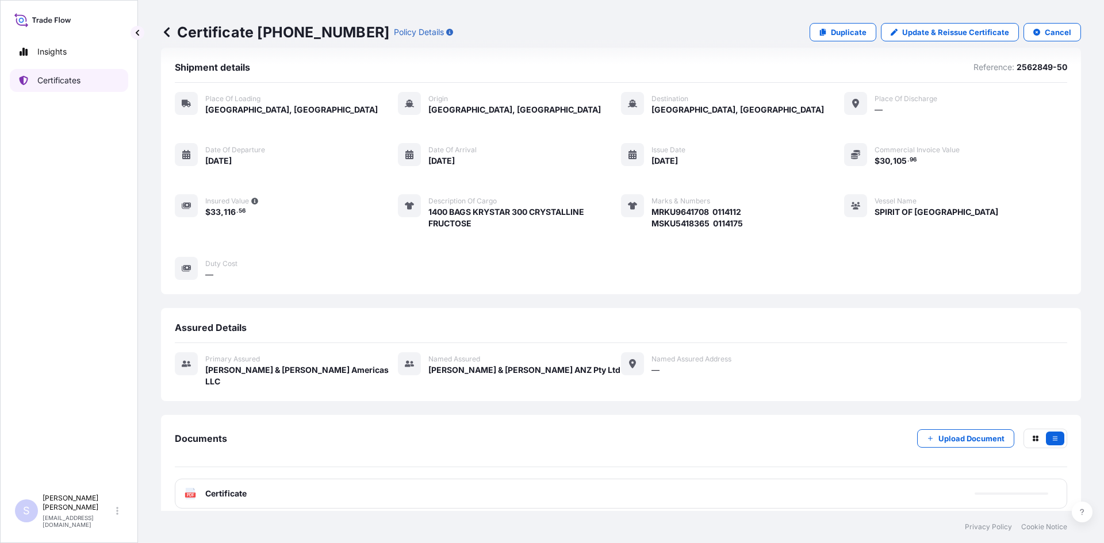
click at [82, 86] on link "Certificates" at bounding box center [69, 80] width 118 height 23
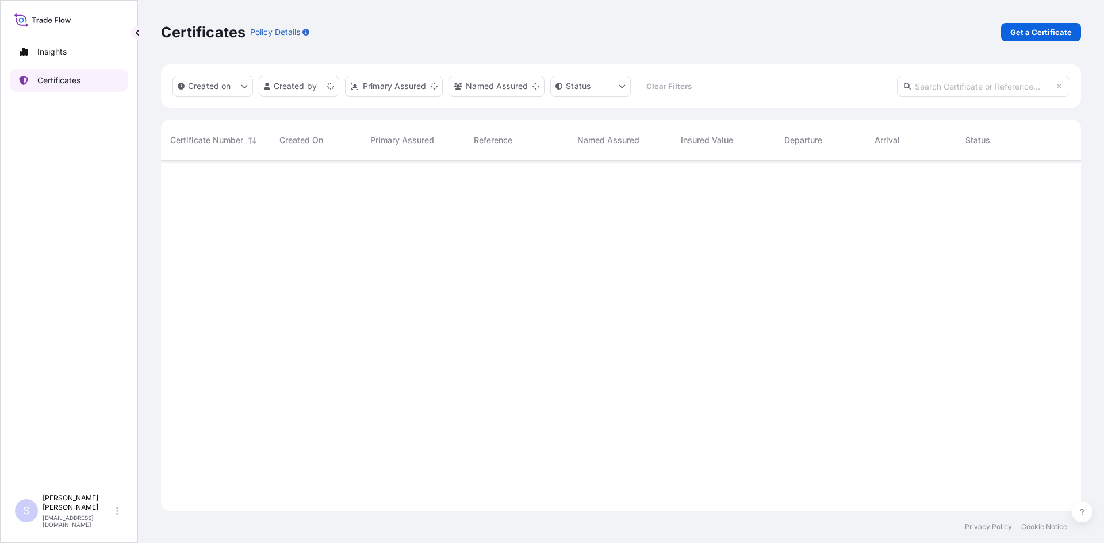
scroll to position [348, 911]
click at [1054, 38] on link "Get a Certificate" at bounding box center [1041, 32] width 80 height 18
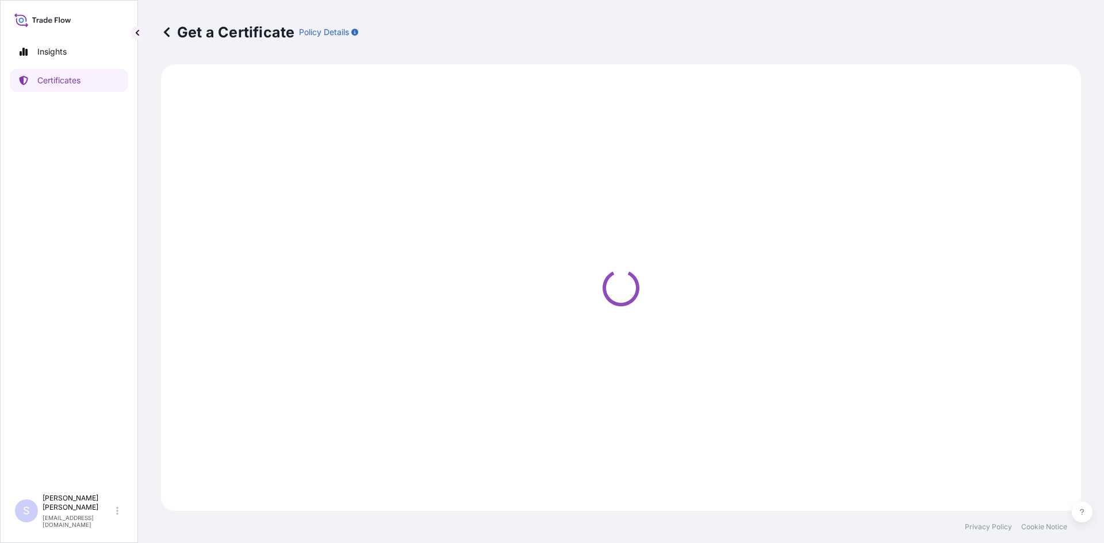
select select "Sea"
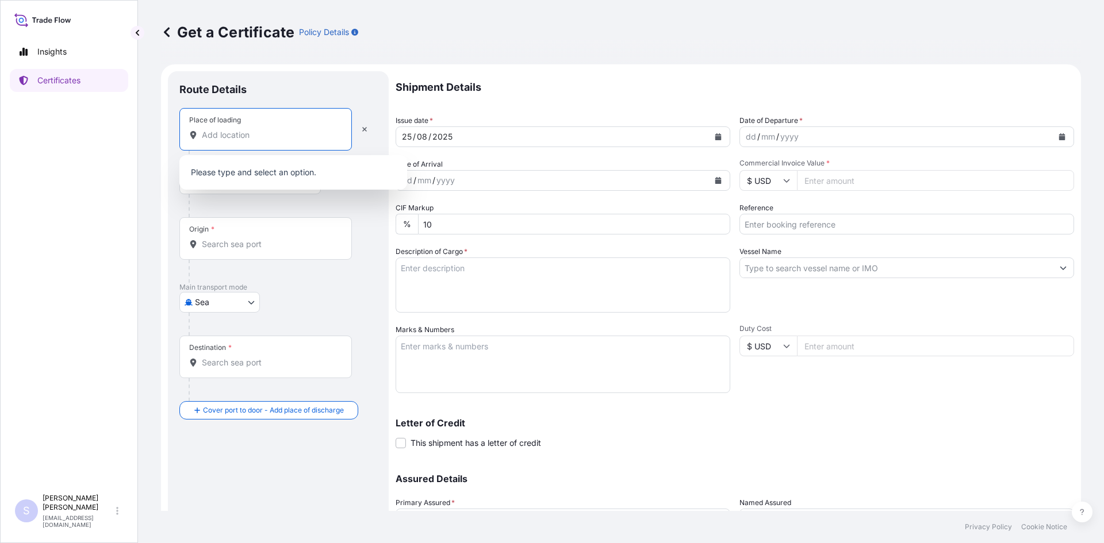
click at [229, 140] on input "Place of loading" at bounding box center [270, 134] width 136 height 11
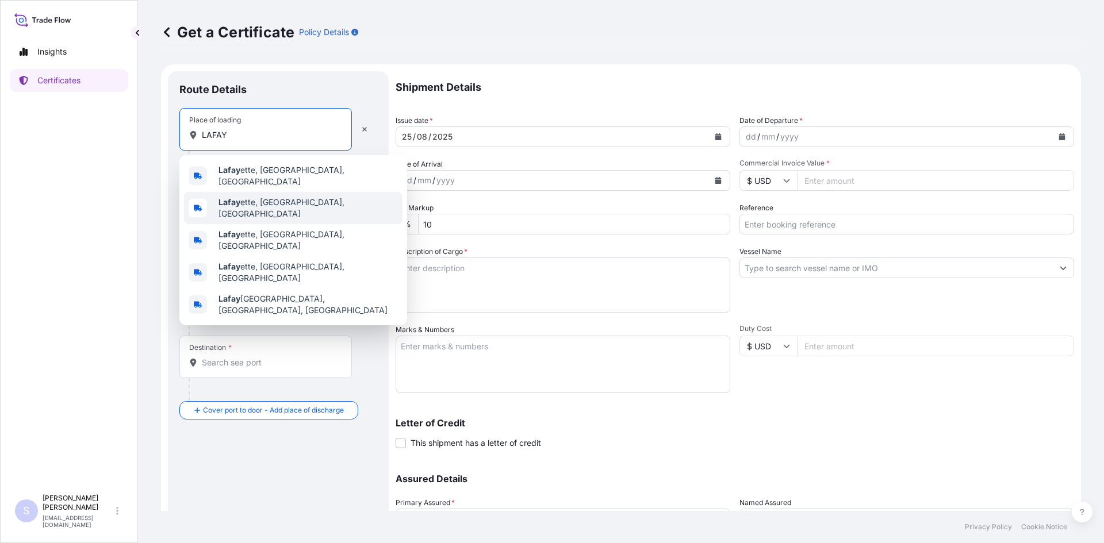
click at [278, 198] on span "Lafay ette, [GEOGRAPHIC_DATA], [GEOGRAPHIC_DATA]" at bounding box center [307, 208] width 179 height 23
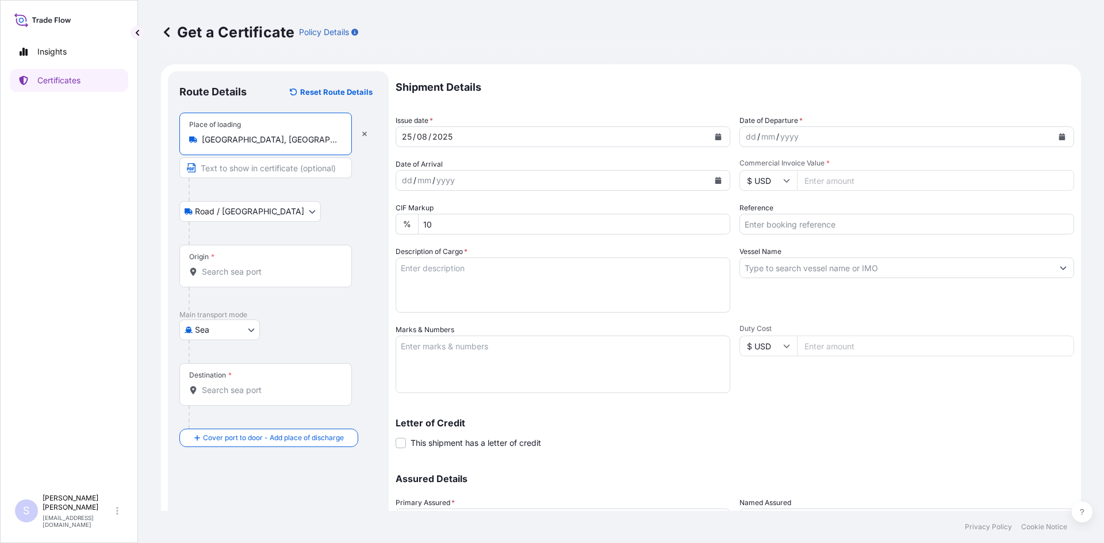
type input "[GEOGRAPHIC_DATA], [GEOGRAPHIC_DATA], [GEOGRAPHIC_DATA]"
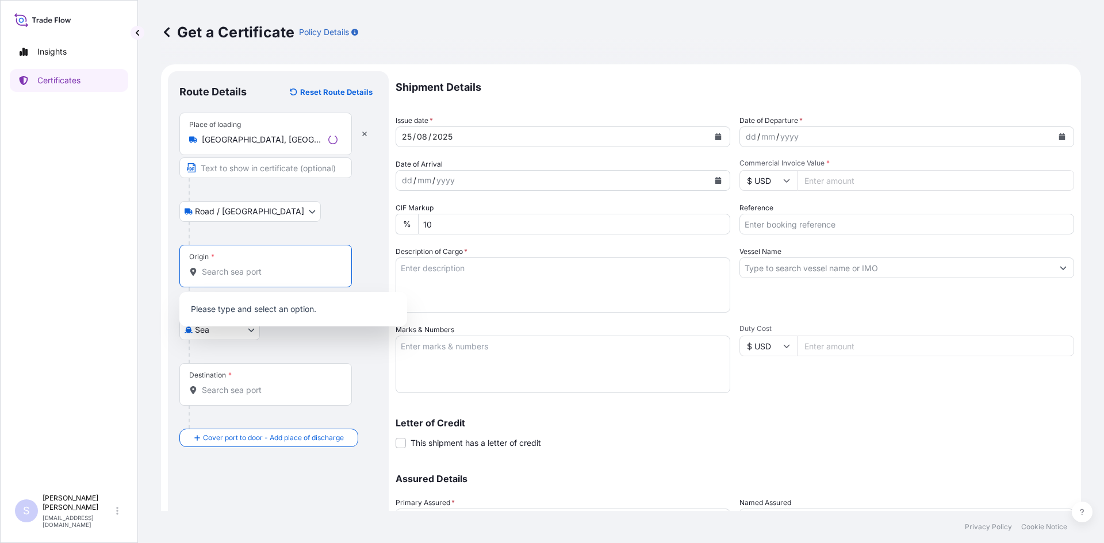
click at [271, 276] on input "Origin *" at bounding box center [270, 271] width 136 height 11
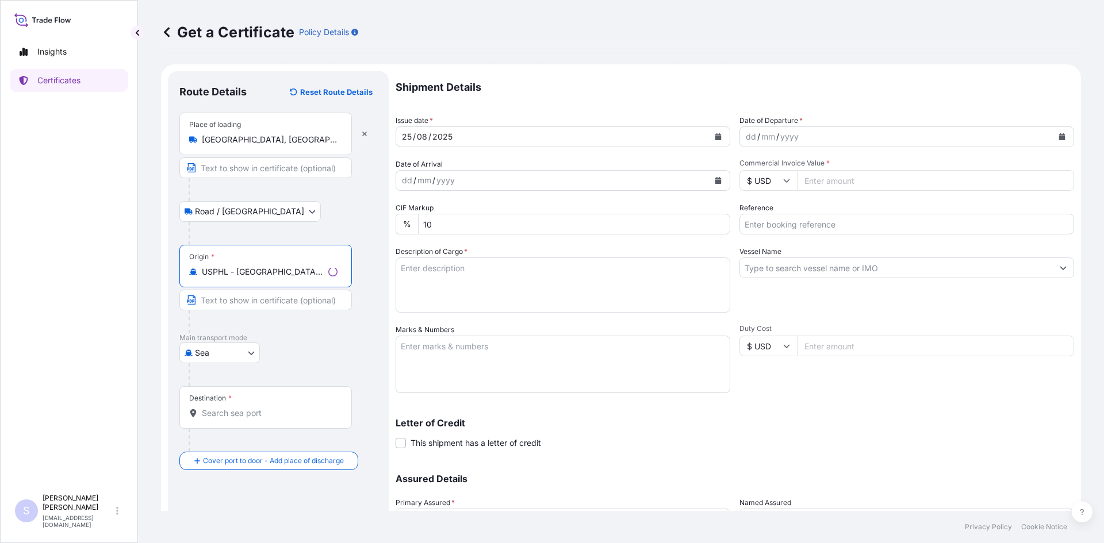
type input "USPHL - [GEOGRAPHIC_DATA], [GEOGRAPHIC_DATA]"
click at [266, 418] on input "Destination *" at bounding box center [270, 413] width 136 height 11
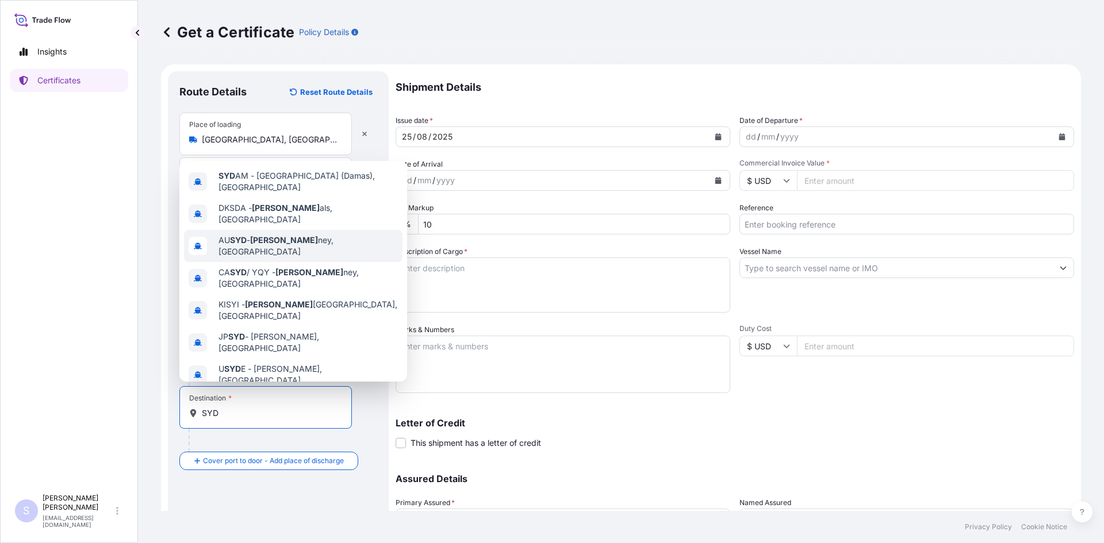
click at [299, 239] on span "AU SYD - [PERSON_NAME], [GEOGRAPHIC_DATA]" at bounding box center [307, 246] width 179 height 23
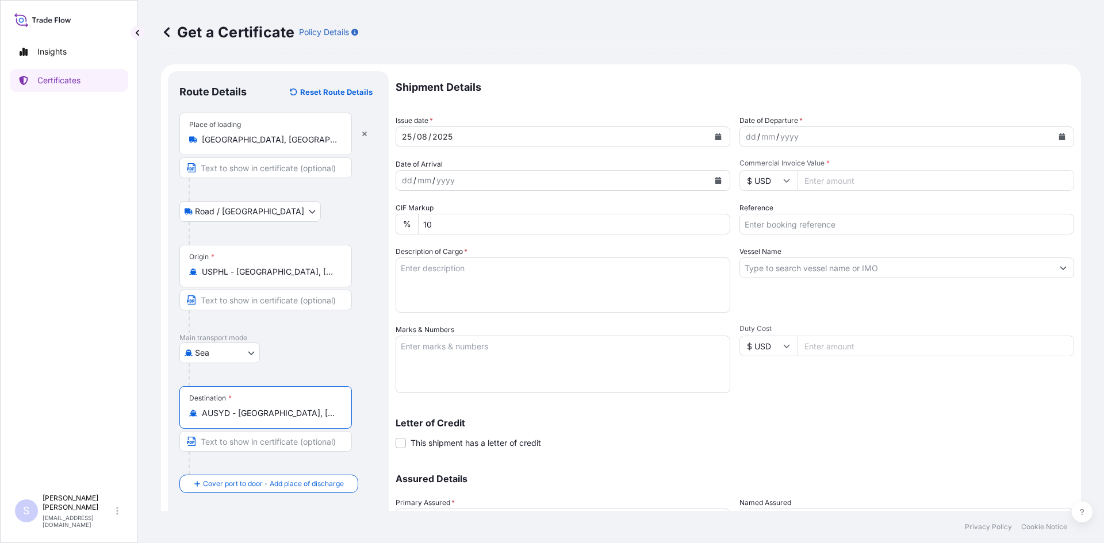
type input "AUSYD - [GEOGRAPHIC_DATA], [GEOGRAPHIC_DATA]"
click at [1059, 134] on icon "Calendar" at bounding box center [1062, 136] width 6 height 7
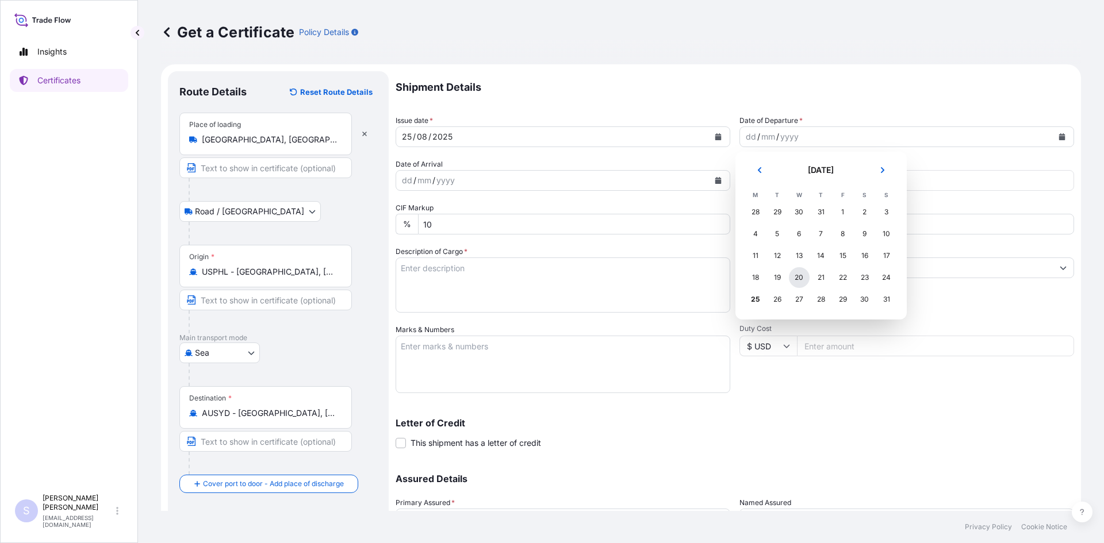
click at [795, 272] on div "20" at bounding box center [799, 277] width 21 height 21
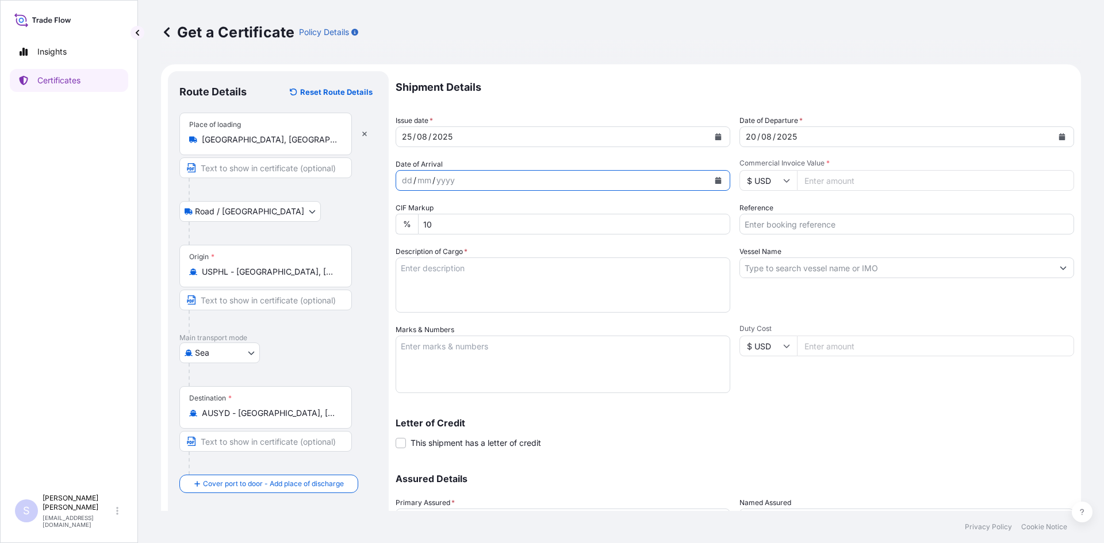
click at [716, 178] on icon "Calendar" at bounding box center [718, 180] width 6 height 7
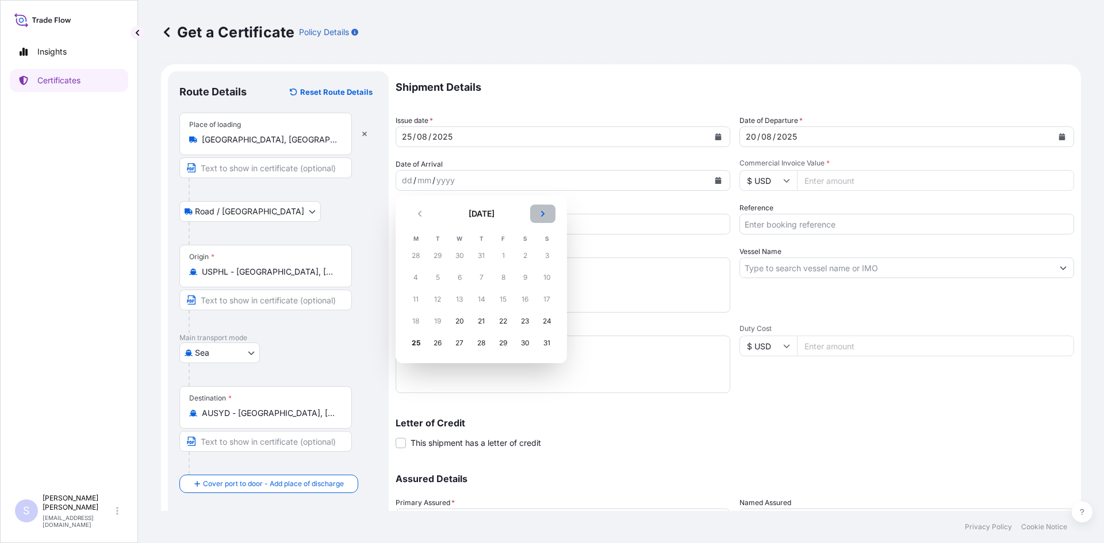
click at [545, 216] on icon "Next" at bounding box center [542, 213] width 7 height 7
click at [430, 322] on div "23" at bounding box center [437, 321] width 21 height 21
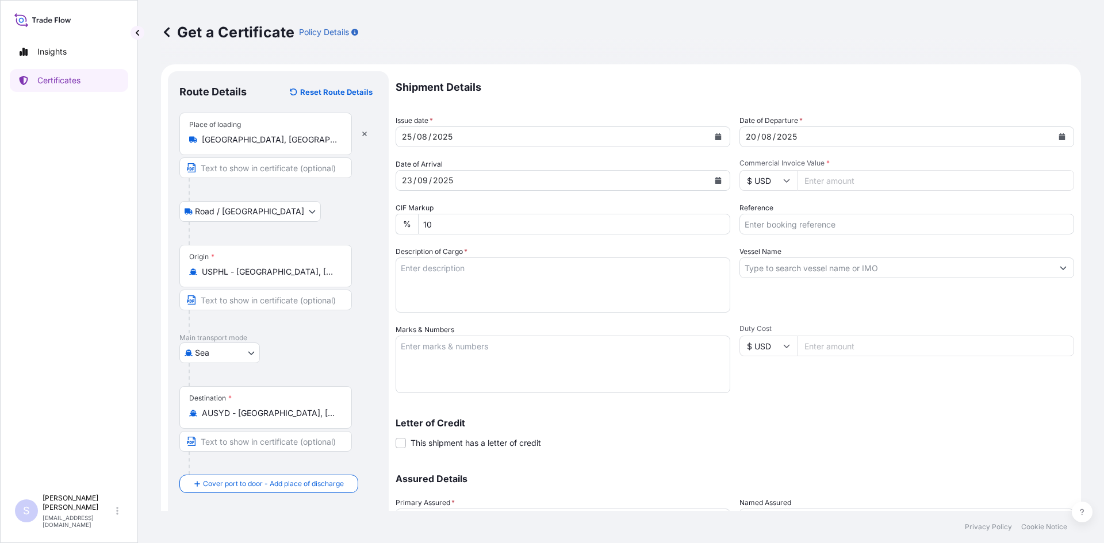
click at [871, 186] on input "Commercial Invoice Value *" at bounding box center [935, 180] width 277 height 21
click at [860, 177] on input "Commercial Invoice Value *" at bounding box center [935, 180] width 277 height 21
type input "71808.24"
type input "2562835-36"
click at [422, 262] on textarea "Description of Cargo *" at bounding box center [562, 284] width 335 height 55
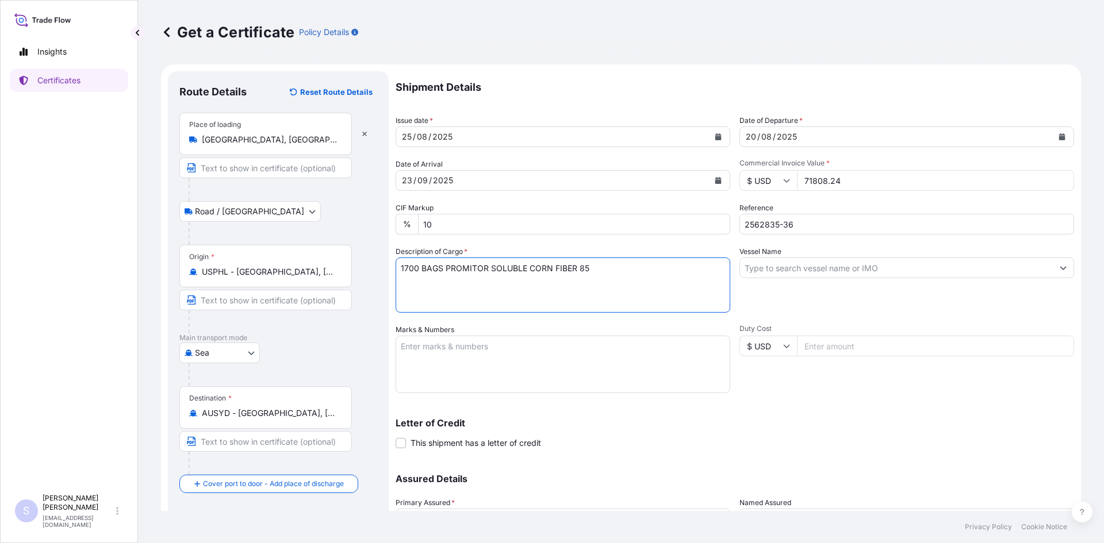
type textarea "1700 BAGS PROMITOR SOLUBLE CORN FIBER 85"
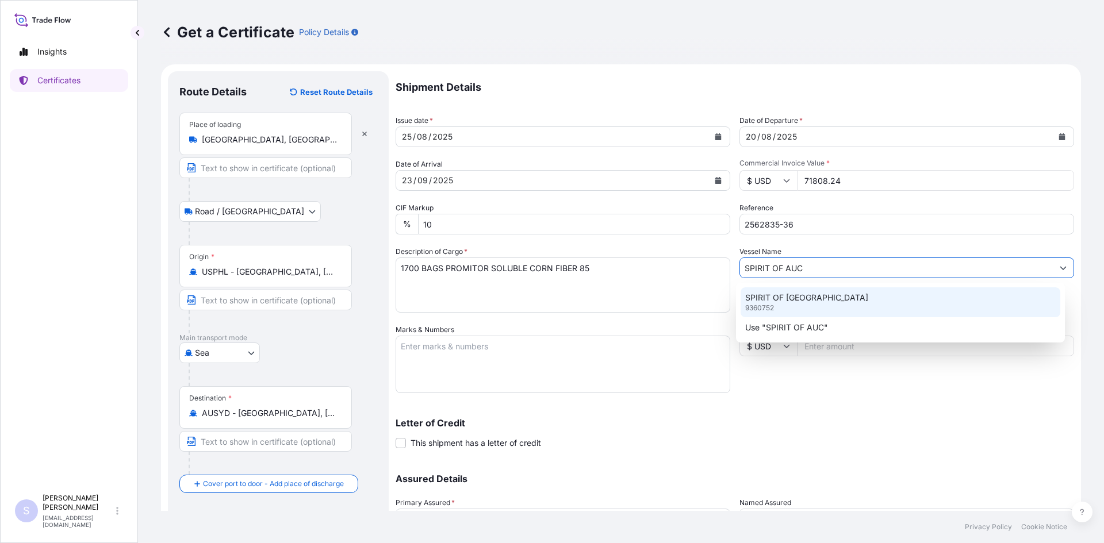
click at [792, 294] on p "SPIRIT OF [GEOGRAPHIC_DATA]" at bounding box center [806, 297] width 123 height 11
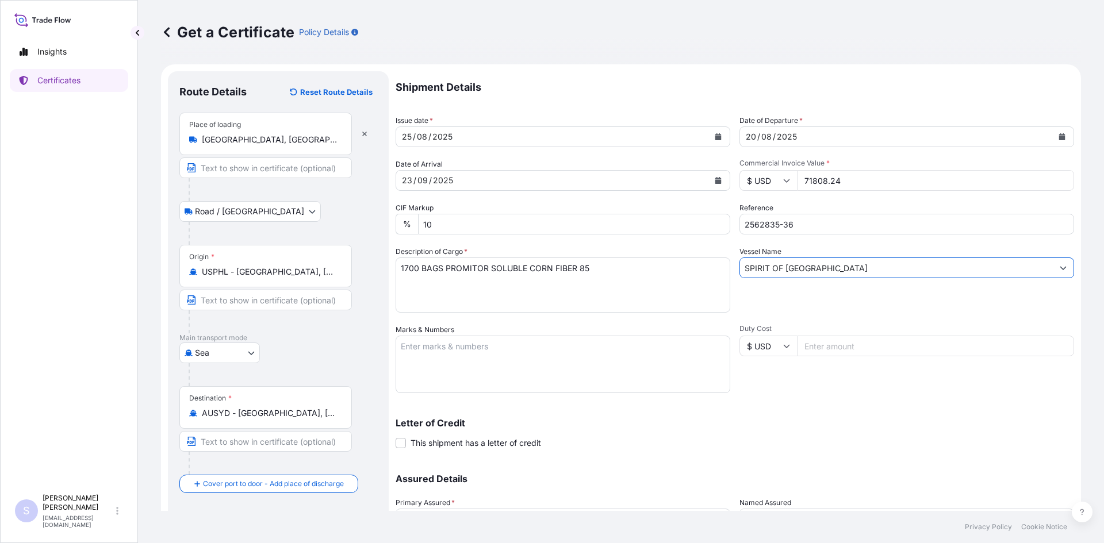
type input "SPIRIT OF [GEOGRAPHIC_DATA]"
click at [467, 339] on textarea "Marks & Numbers" at bounding box center [562, 364] width 335 height 57
type textarea "MRSU5694390 0120454 CIPU5225310 0114116"
click at [782, 368] on div "Duty Cost $ USD" at bounding box center [906, 358] width 335 height 69
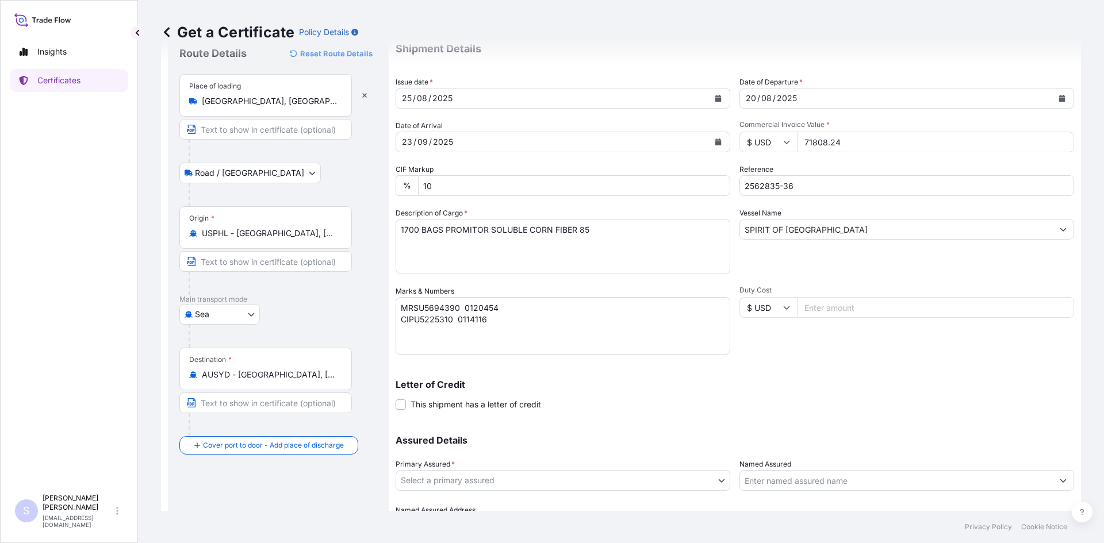
scroll to position [103, 0]
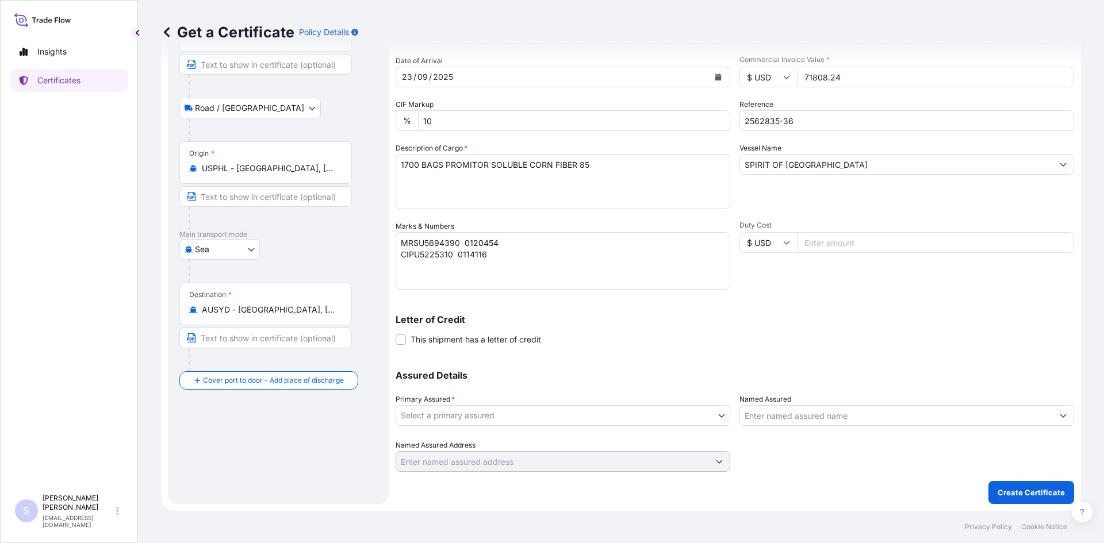
click at [463, 428] on div "Assured Details Primary Assured * Select a primary assured [PERSON_NAME] & [PER…" at bounding box center [734, 414] width 678 height 115
click at [461, 420] on body "Insights Certificates S [PERSON_NAME] [EMAIL_ADDRESS][DOMAIN_NAME] Get a Certif…" at bounding box center [552, 271] width 1104 height 543
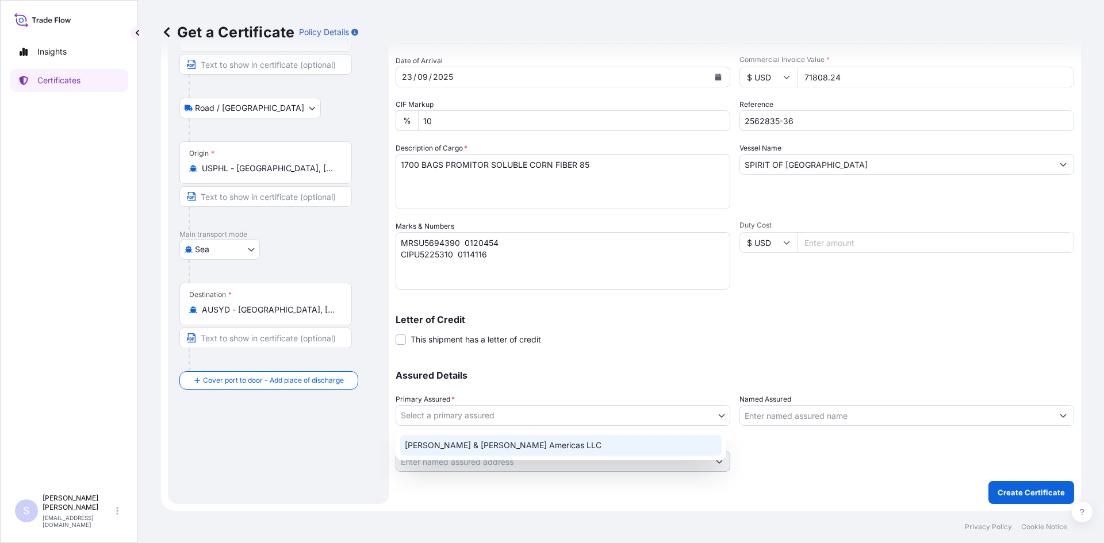
click at [446, 445] on div "[PERSON_NAME] & [PERSON_NAME] Americas LLC" at bounding box center [560, 445] width 321 height 21
select select "31658"
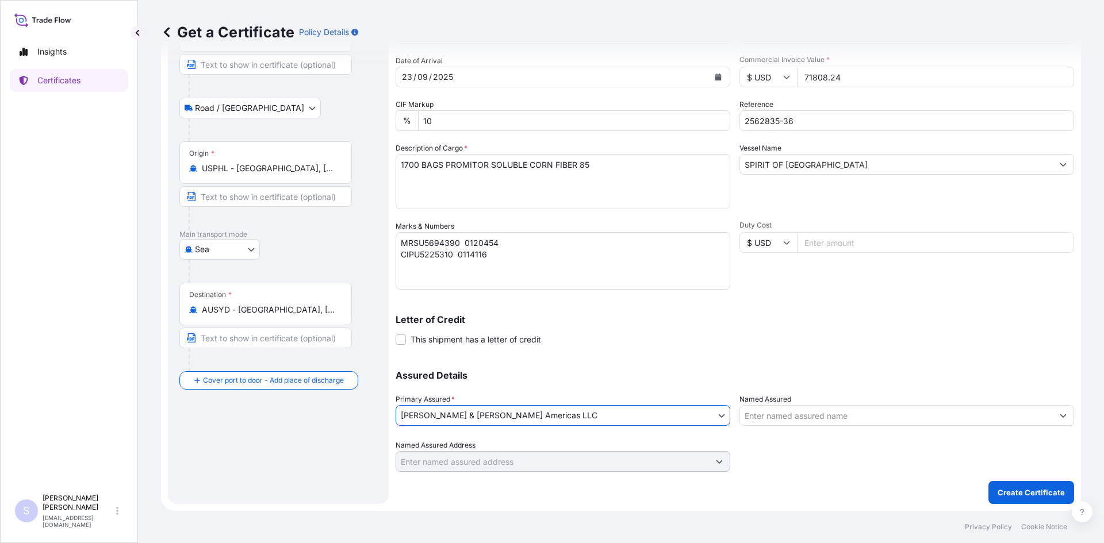
click at [807, 410] on input "Named Assured" at bounding box center [896, 415] width 313 height 21
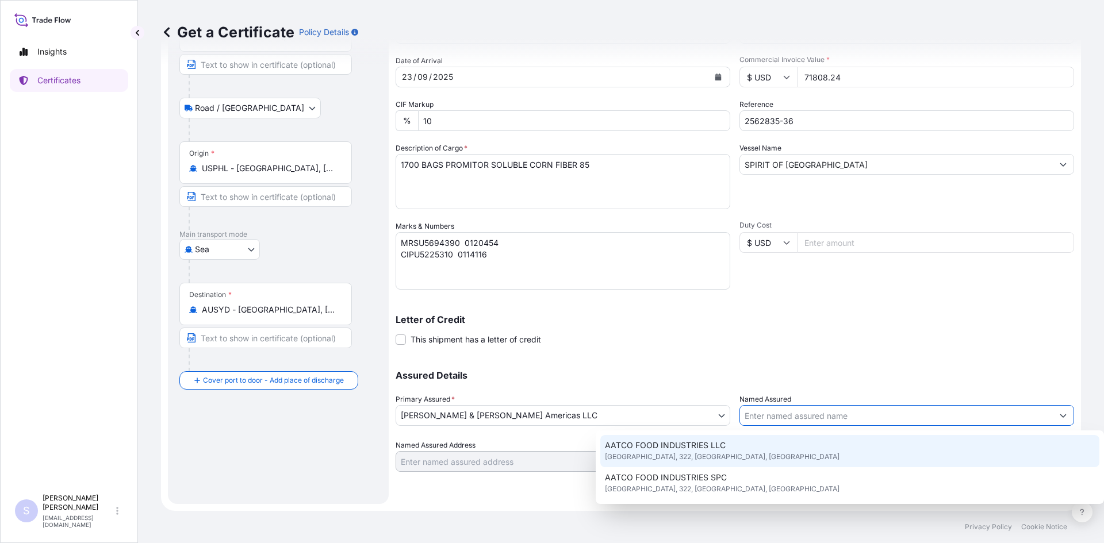
click at [782, 416] on input "Named Assured" at bounding box center [896, 415] width 313 height 21
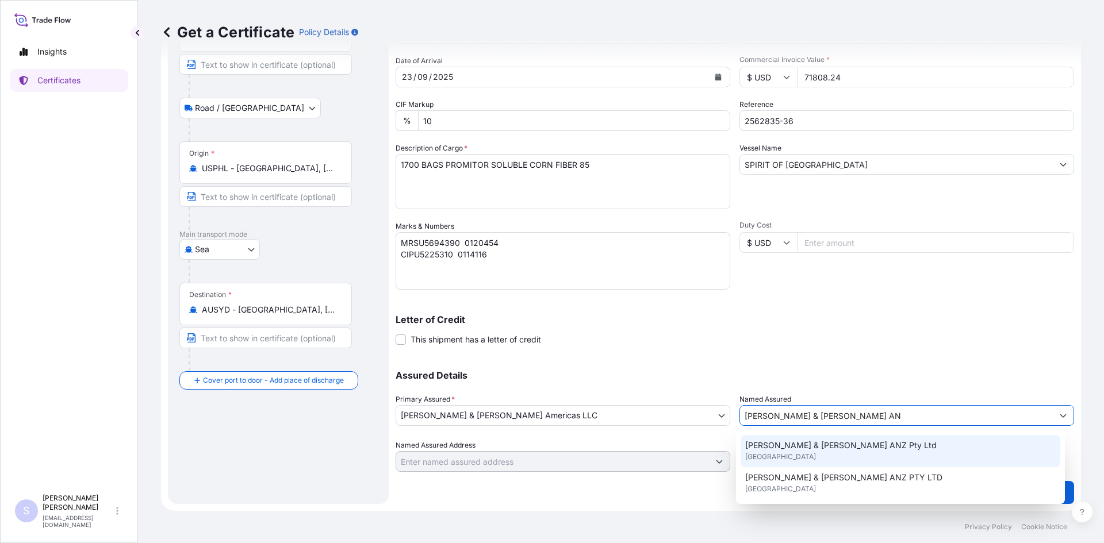
click at [796, 442] on span "[PERSON_NAME] & [PERSON_NAME] ANZ Pty Ltd" at bounding box center [840, 445] width 191 height 11
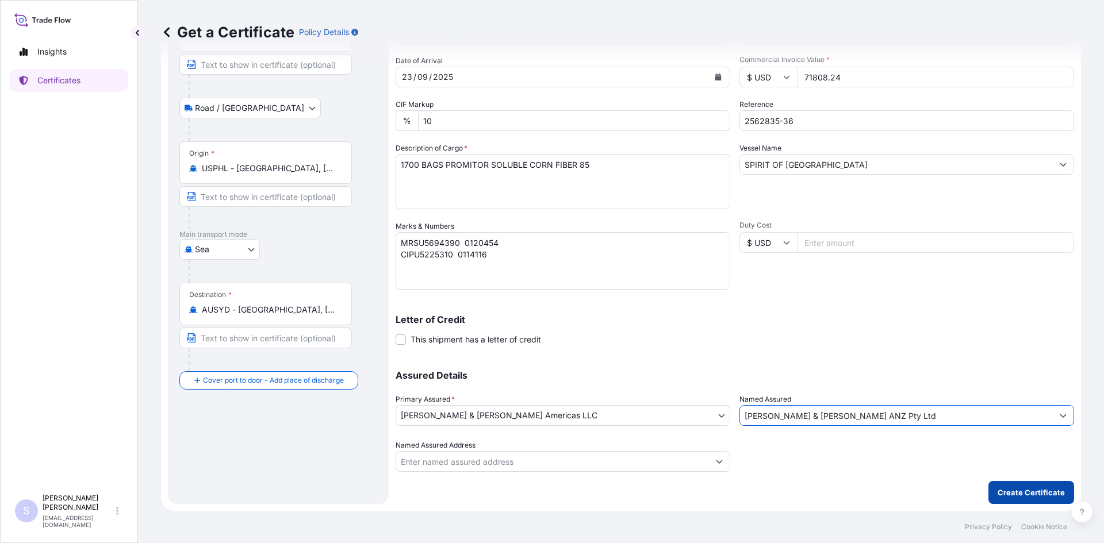
type input "[PERSON_NAME] & [PERSON_NAME] ANZ Pty Ltd"
click at [998, 489] on p "Create Certificate" at bounding box center [1030, 492] width 67 height 11
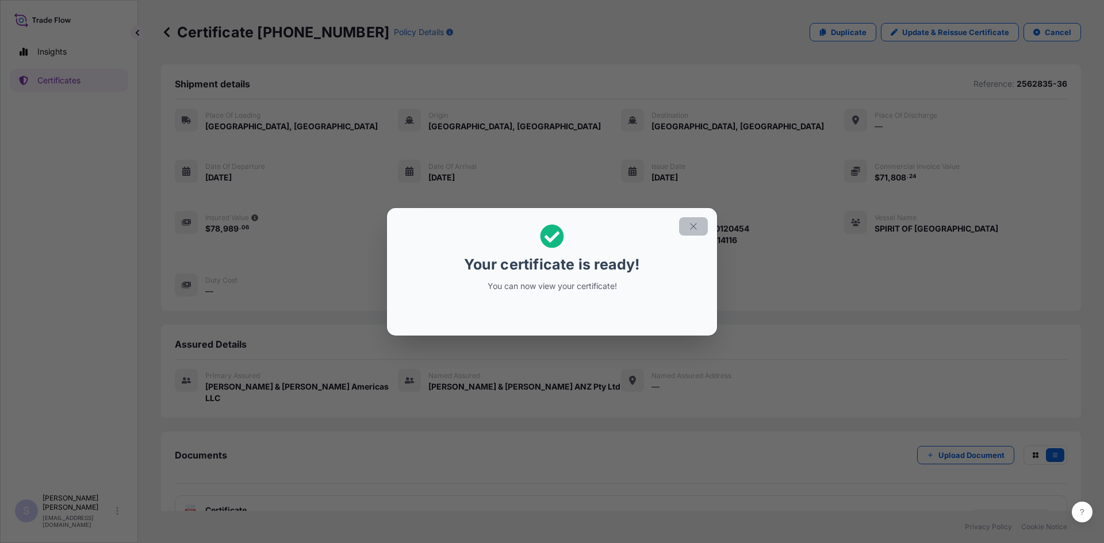
click at [693, 233] on button "button" at bounding box center [693, 226] width 29 height 18
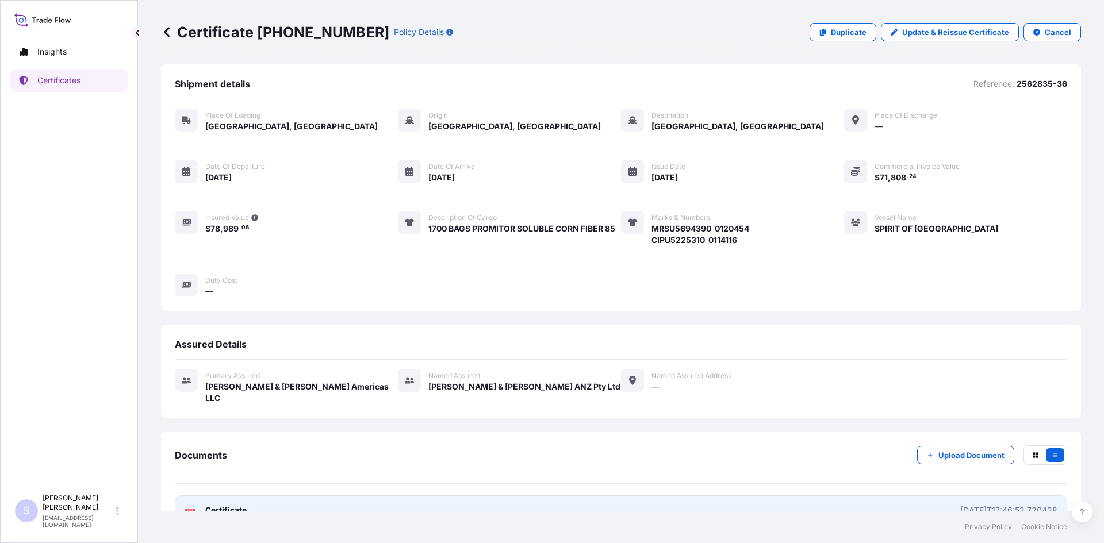
click at [213, 505] on span "Certificate" at bounding box center [225, 510] width 41 height 11
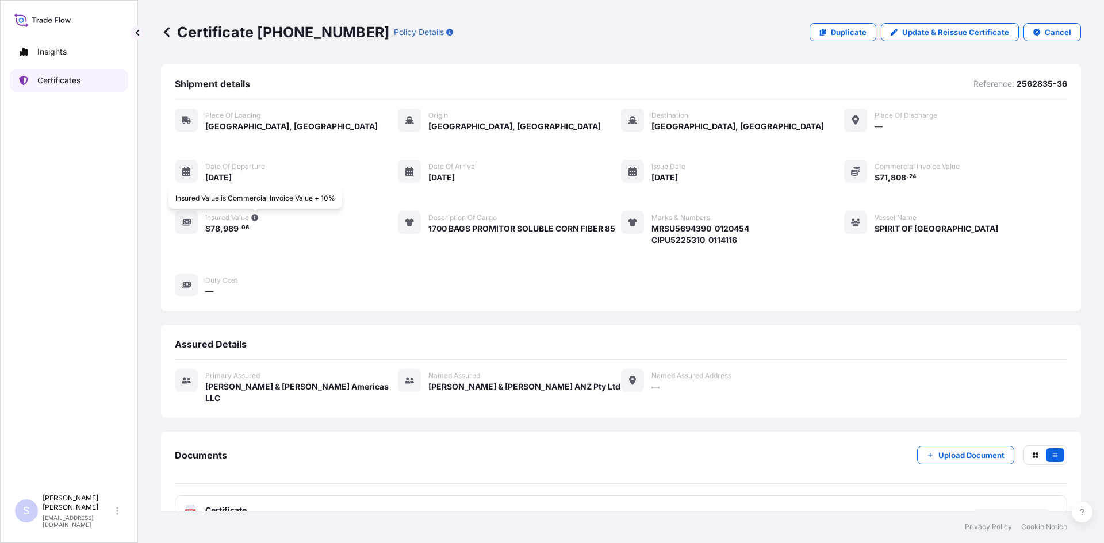
click at [61, 87] on link "Certificates" at bounding box center [69, 80] width 118 height 23
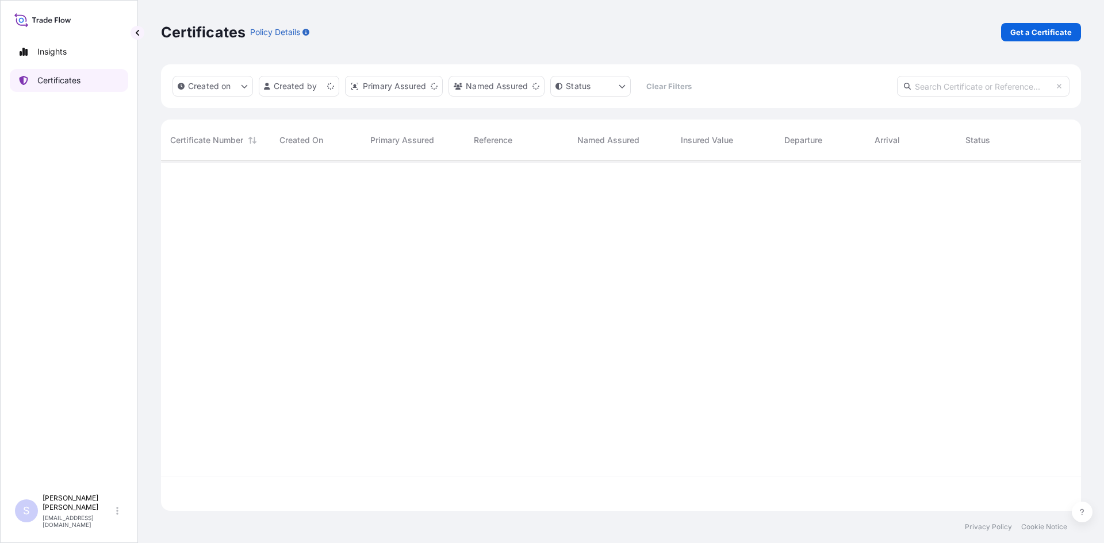
scroll to position [348, 911]
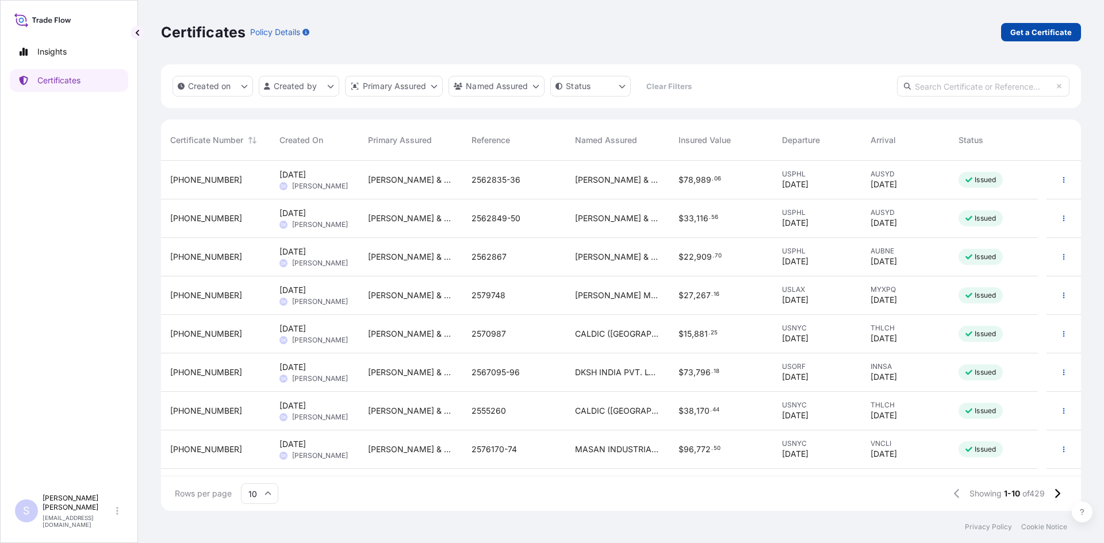
click at [1018, 35] on p "Get a Certificate" at bounding box center [1041, 31] width 62 height 11
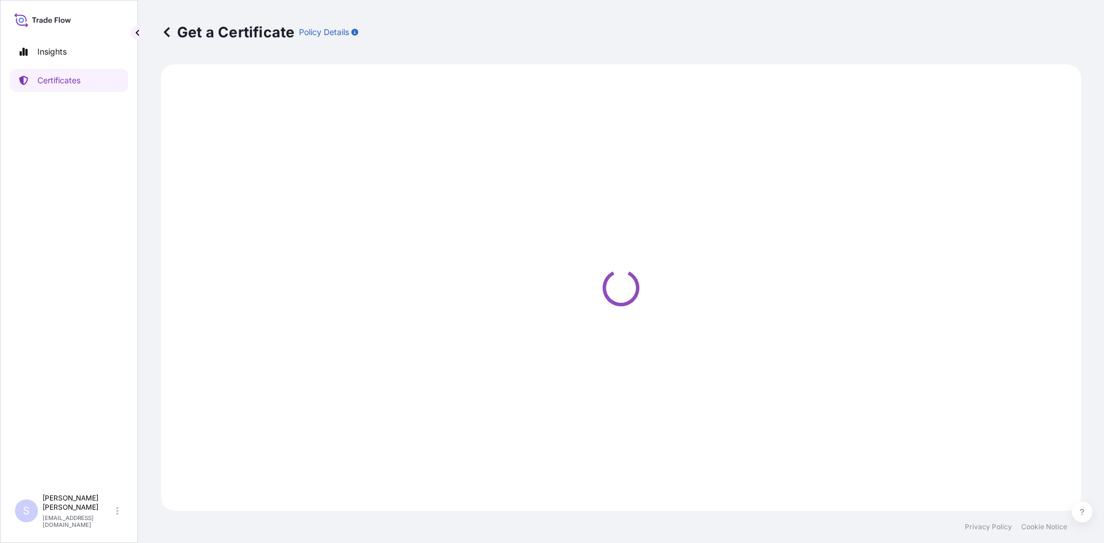
select select "Road / [GEOGRAPHIC_DATA]"
select select "Sea"
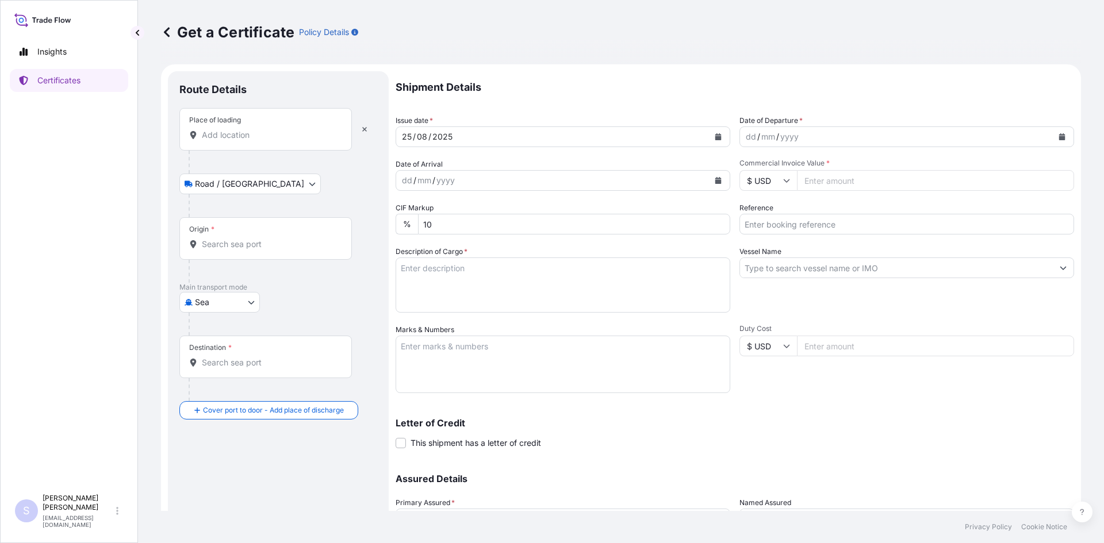
click at [225, 144] on div "Place of loading" at bounding box center [265, 129] width 172 height 43
click at [225, 141] on input "Place of loading" at bounding box center [270, 134] width 136 height 11
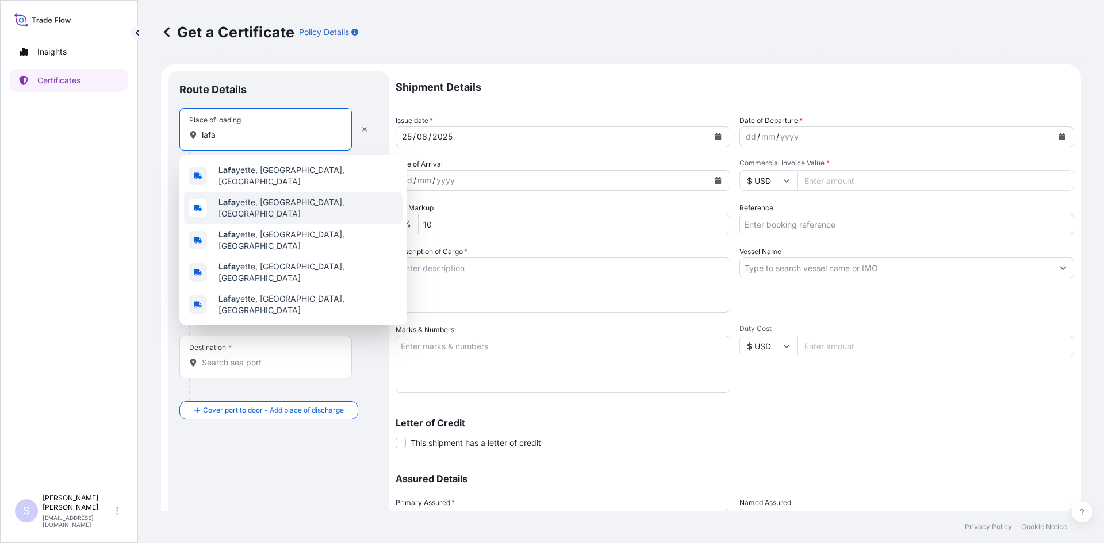
click at [243, 197] on span "[PERSON_NAME], [GEOGRAPHIC_DATA], [GEOGRAPHIC_DATA]" at bounding box center [307, 208] width 179 height 23
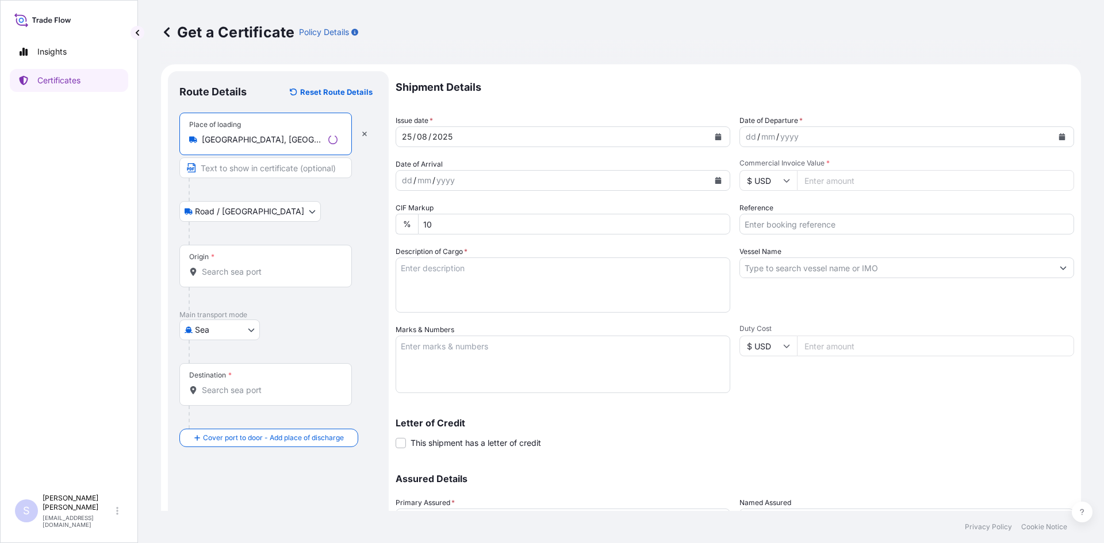
type input "[GEOGRAPHIC_DATA], [GEOGRAPHIC_DATA], [GEOGRAPHIC_DATA]"
click at [276, 279] on div "Origin *" at bounding box center [265, 266] width 172 height 43
click at [276, 278] on input "Origin *" at bounding box center [270, 271] width 136 height 11
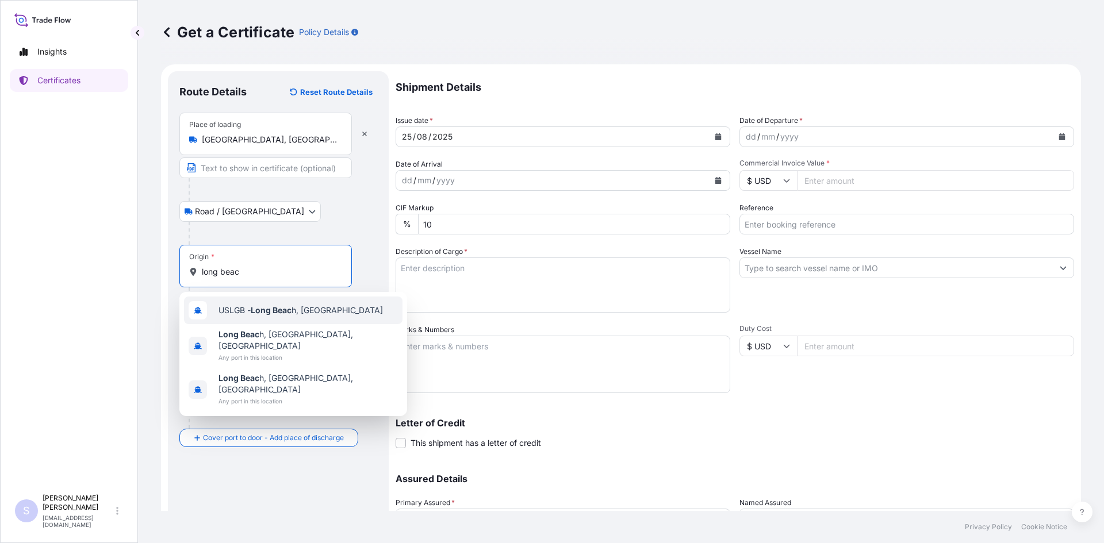
click at [274, 317] on div "USLGB - Long Beac h, [GEOGRAPHIC_DATA]" at bounding box center [293, 311] width 218 height 28
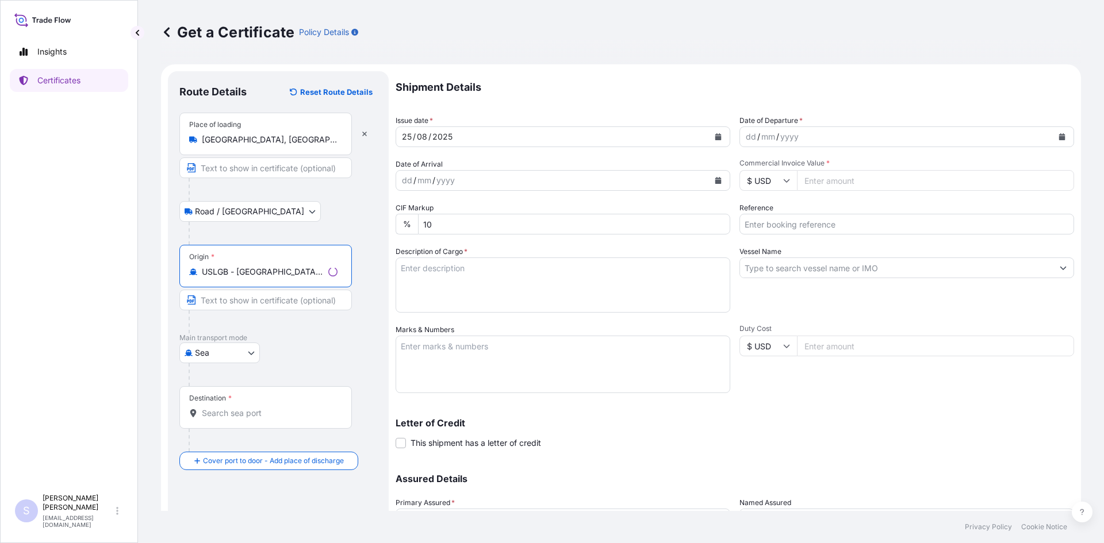
type input "USLGB - [GEOGRAPHIC_DATA], [GEOGRAPHIC_DATA]"
click at [248, 416] on input "Destination *" at bounding box center [270, 413] width 136 height 11
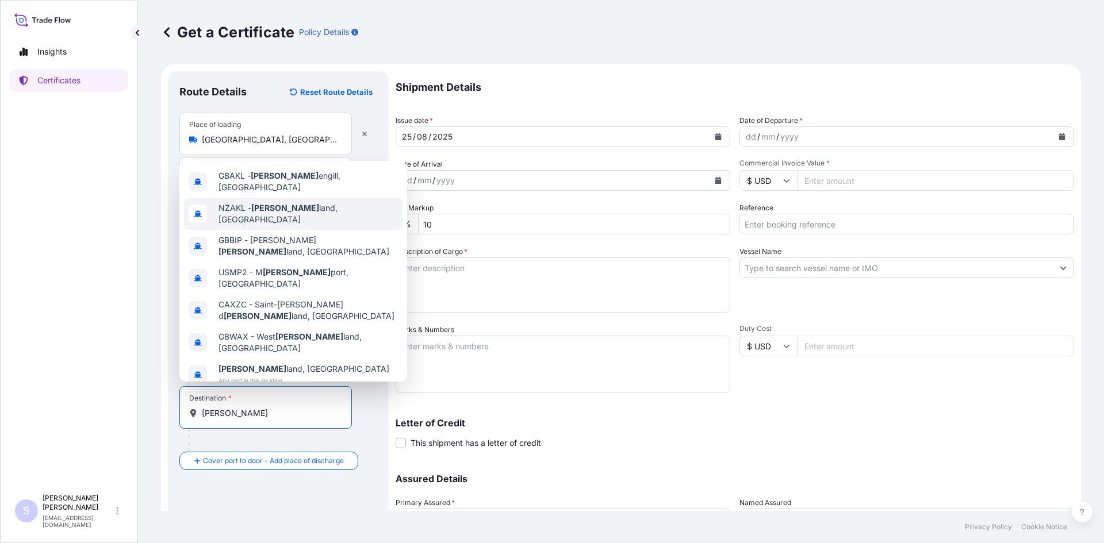
click at [320, 198] on div "NZAKL - [PERSON_NAME] land, [GEOGRAPHIC_DATA]" at bounding box center [293, 214] width 218 height 32
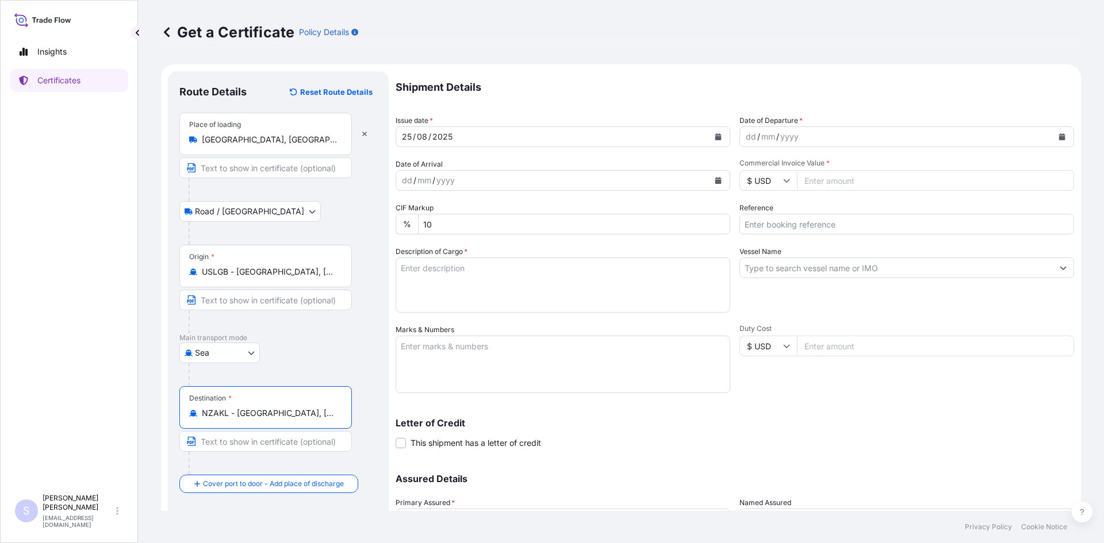
type input "NZAKL - [GEOGRAPHIC_DATA], [GEOGRAPHIC_DATA]"
click at [1043, 143] on div "dd / mm / yyyy" at bounding box center [906, 136] width 335 height 21
click at [1058, 136] on icon "Calendar" at bounding box center [1061, 136] width 7 height 7
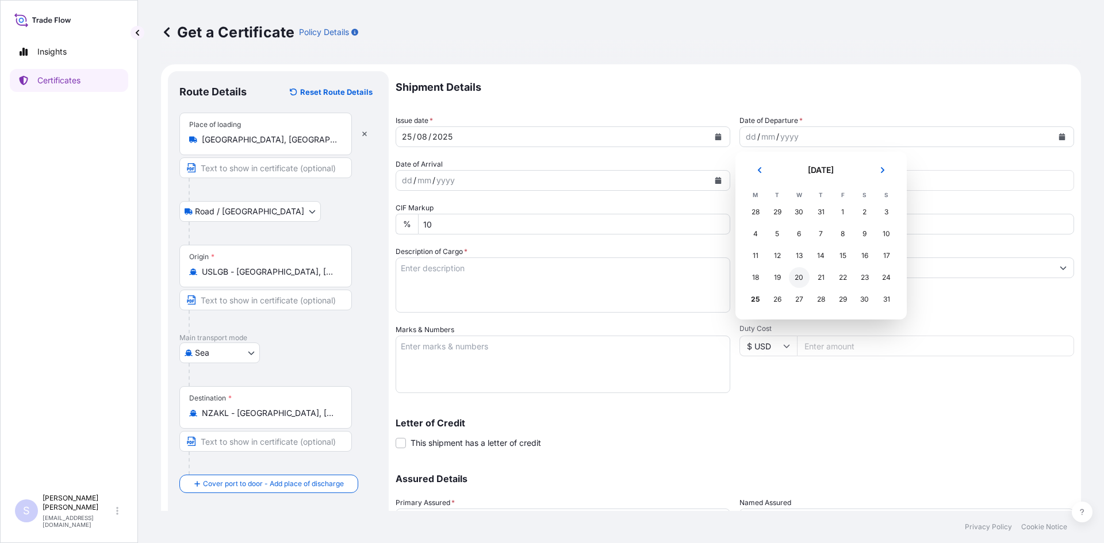
click at [798, 283] on div "20" at bounding box center [799, 277] width 21 height 21
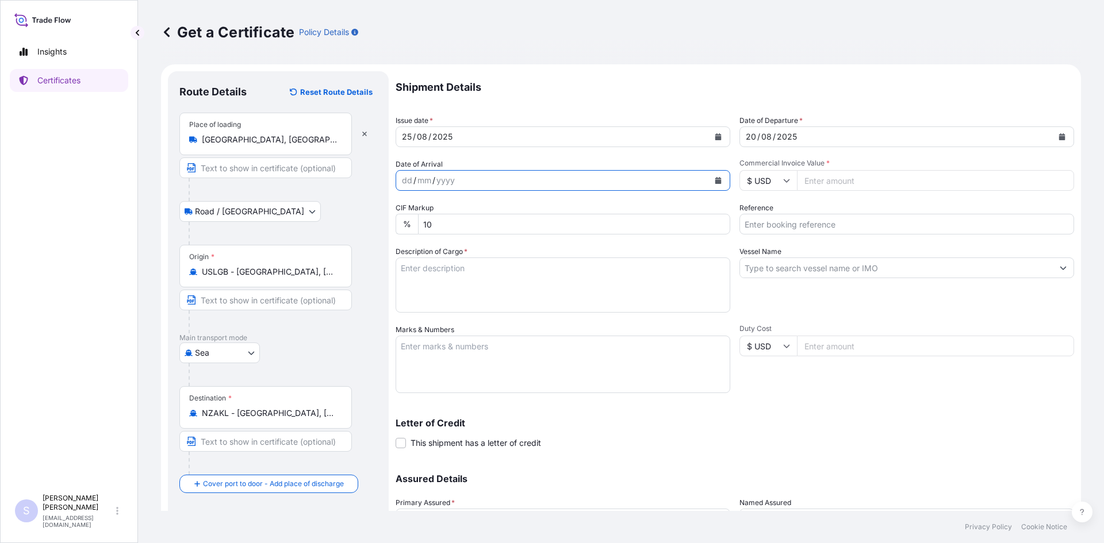
click at [715, 178] on icon "Calendar" at bounding box center [718, 180] width 6 height 7
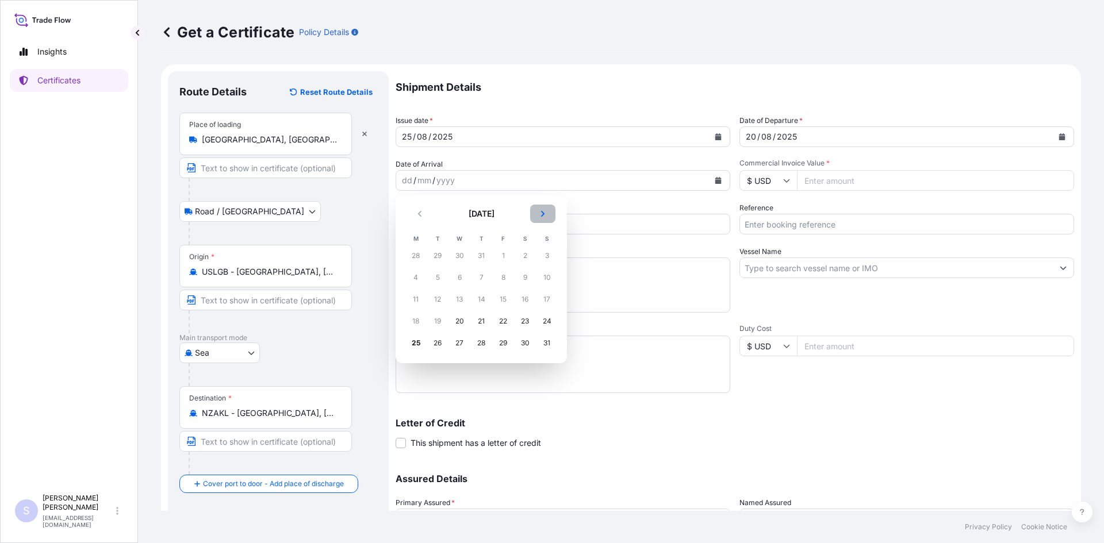
click at [548, 217] on button "Next" at bounding box center [542, 214] width 25 height 18
click at [516, 267] on td "13" at bounding box center [525, 278] width 22 height 22
click at [521, 256] on div "6" at bounding box center [524, 255] width 21 height 21
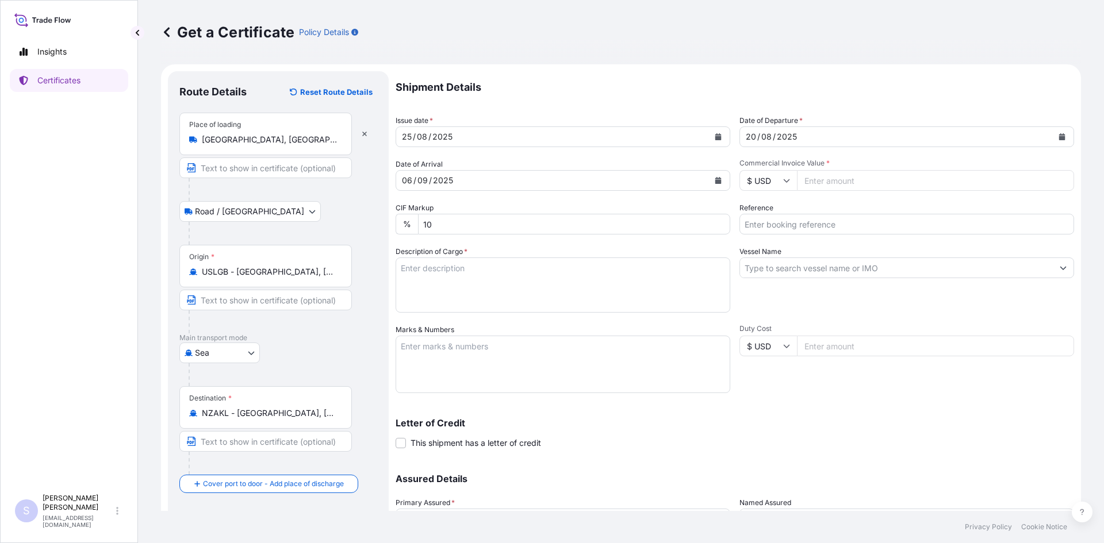
click at [816, 187] on input "Commercial Invoice Value *" at bounding box center [935, 180] width 277 height 21
type input "21975.85"
type input "2556571"
type textarea "7"
type textarea "360 BAGS KOL GUARD 7467 NG STARCH 405 BAGS MAXI-GEL 420 NG STARCH"
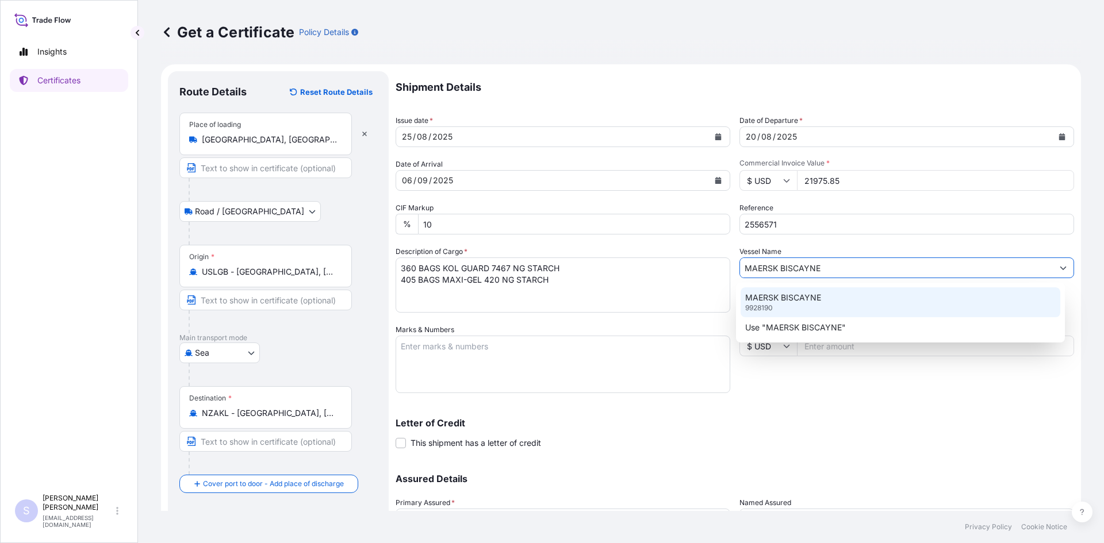
click at [813, 310] on div "MAERSK BISCAYNE 9928190" at bounding box center [900, 302] width 320 height 30
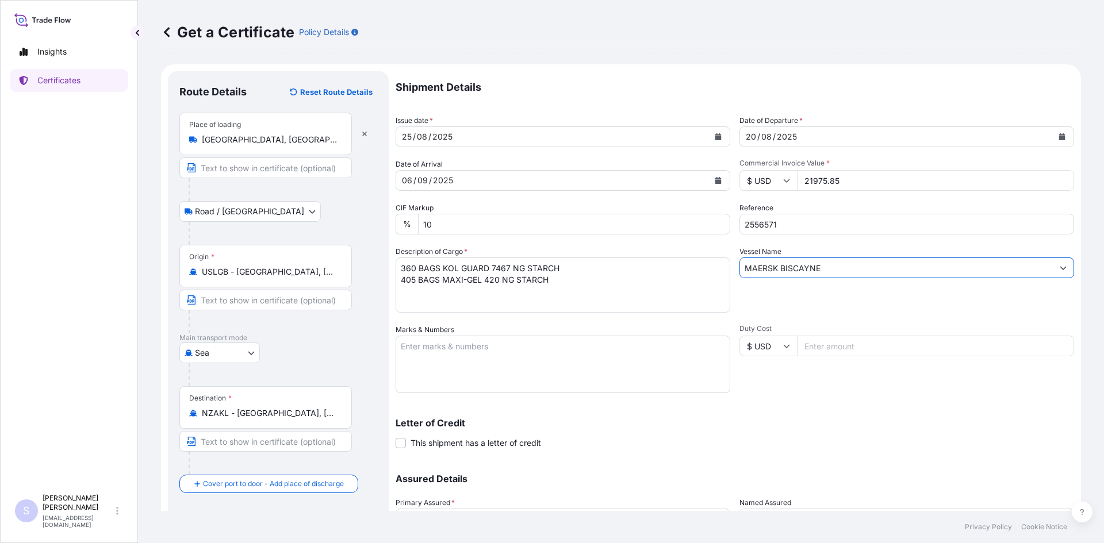
type input "MAERSK BISCAYNE"
click at [576, 341] on textarea "Marks & Numbers" at bounding box center [562, 364] width 335 height 57
type textarea "BEAU6266823 0120474"
click at [866, 441] on div "Letter of Credit This shipment has a letter of credit Letter of credit * Letter…" at bounding box center [734, 433] width 678 height 30
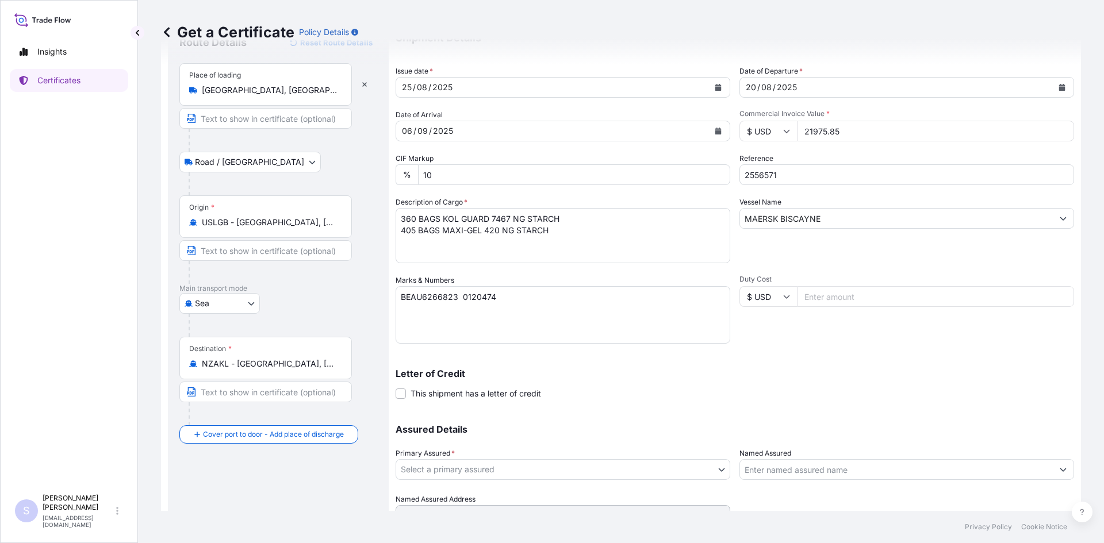
scroll to position [103, 0]
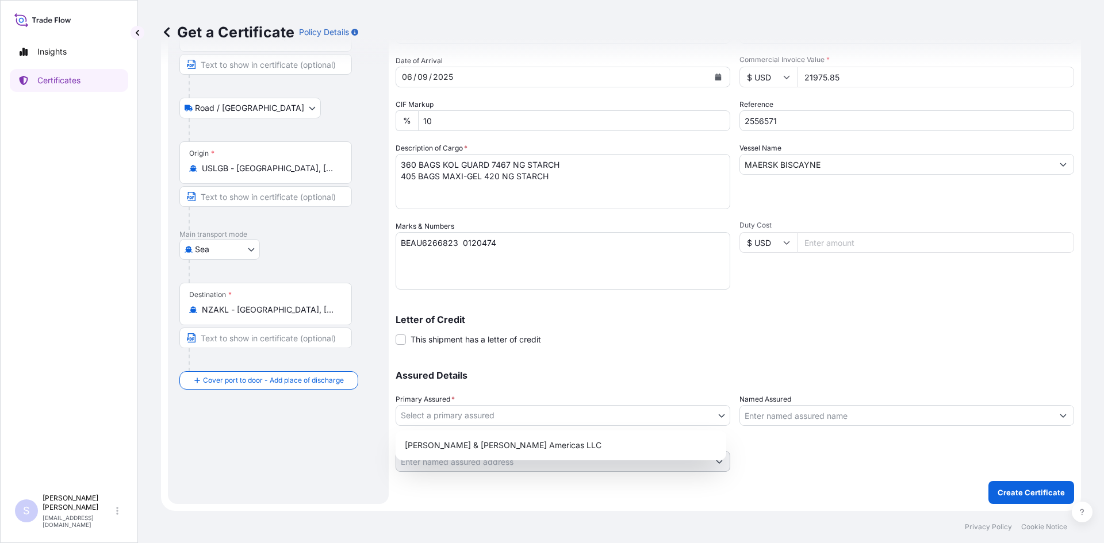
click at [507, 422] on body "Insights Certificates S [PERSON_NAME] [EMAIL_ADDRESS][DOMAIN_NAME] Get a Certif…" at bounding box center [552, 271] width 1104 height 543
click at [485, 451] on div "[PERSON_NAME] & [PERSON_NAME] Americas LLC" at bounding box center [560, 445] width 321 height 21
select select "31658"
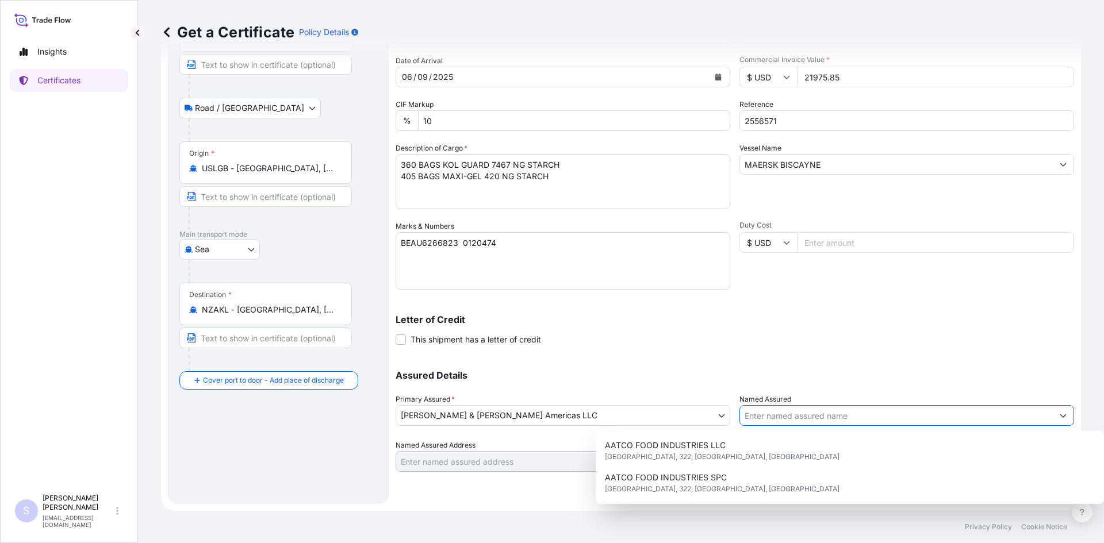
click at [800, 417] on input "Named Assured" at bounding box center [896, 415] width 313 height 21
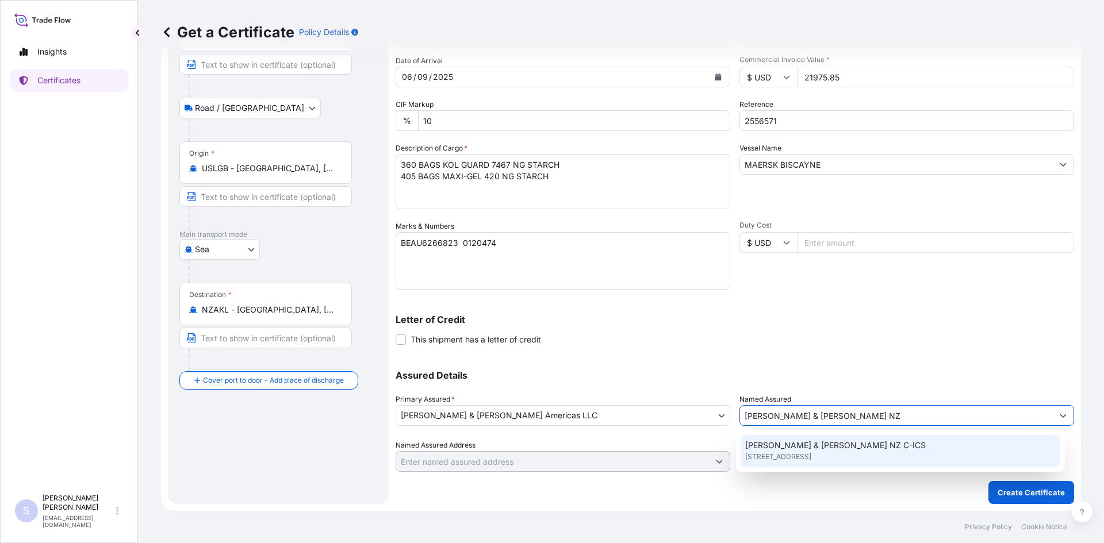
click at [832, 444] on div "[PERSON_NAME] & [PERSON_NAME] NZ C-ICS [STREET_ADDRESS]" at bounding box center [900, 451] width 320 height 32
type input "[PERSON_NAME] & [PERSON_NAME] NZ C-ICS"
type input "[STREET_ADDRESS]"
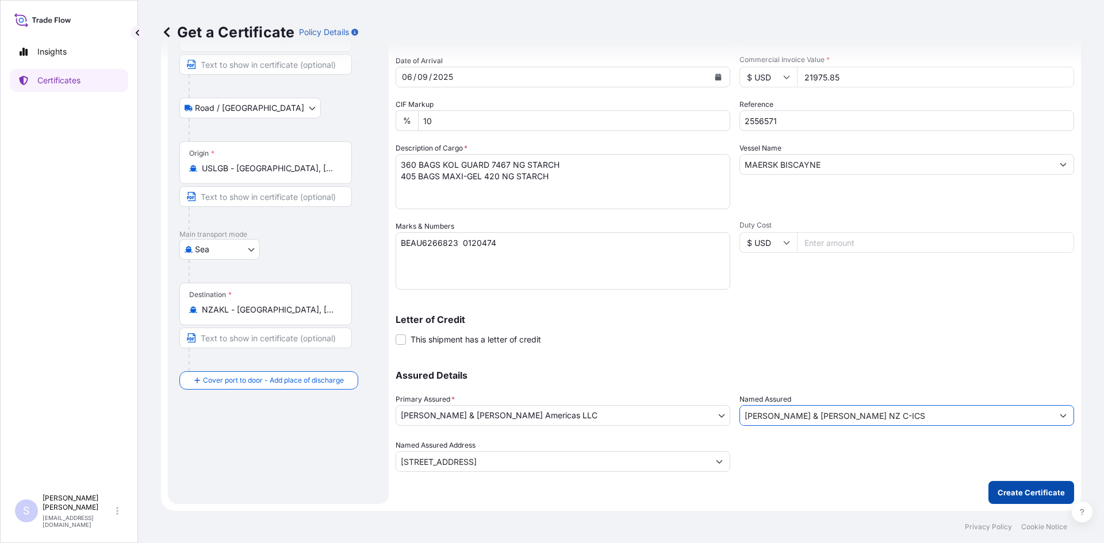
type input "[PERSON_NAME] & [PERSON_NAME] NZ C-ICS"
click at [1023, 497] on p "Create Certificate" at bounding box center [1030, 492] width 67 height 11
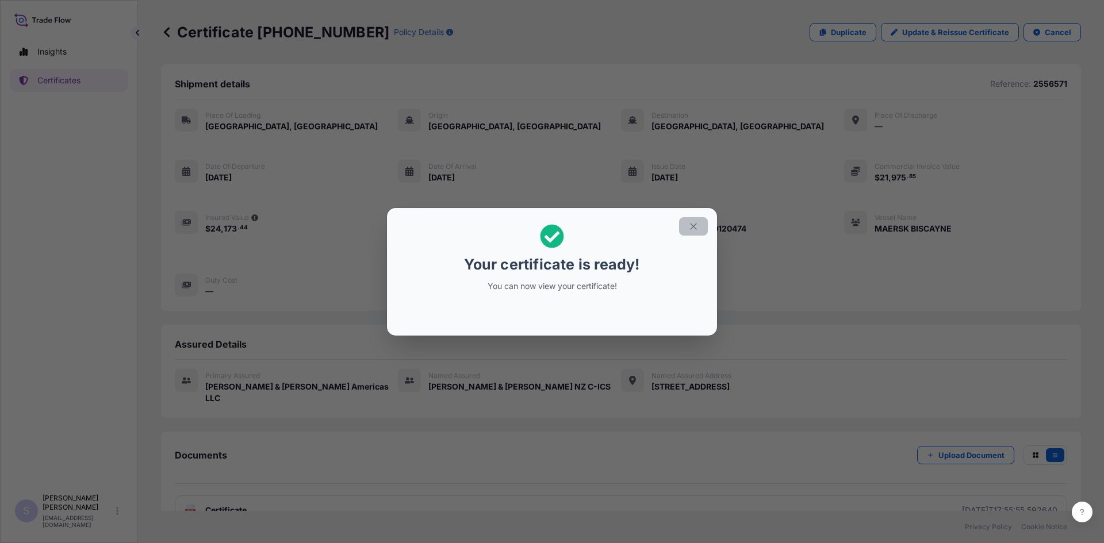
click at [691, 226] on icon "button" at bounding box center [693, 226] width 10 height 10
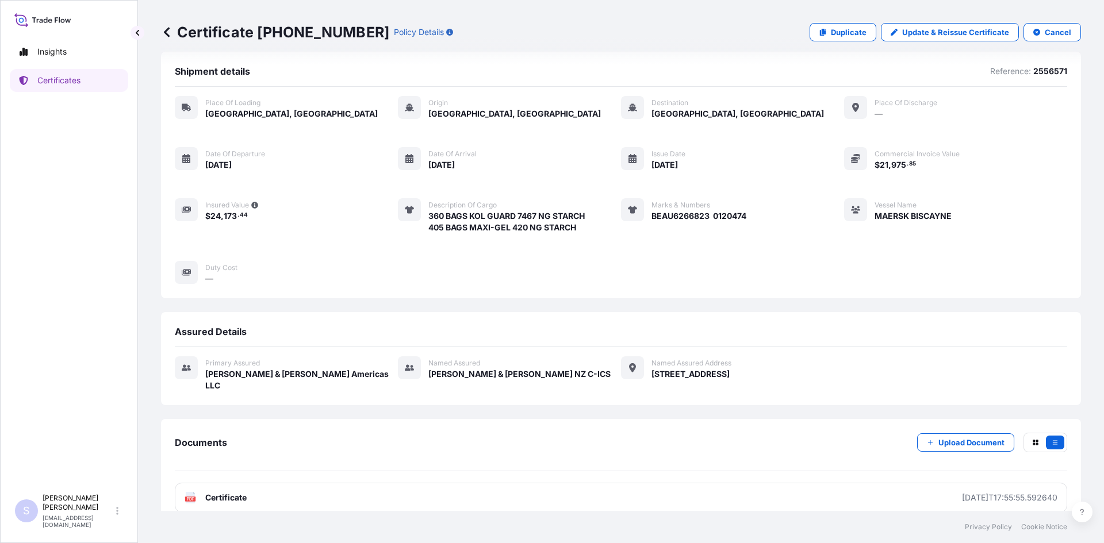
scroll to position [17, 0]
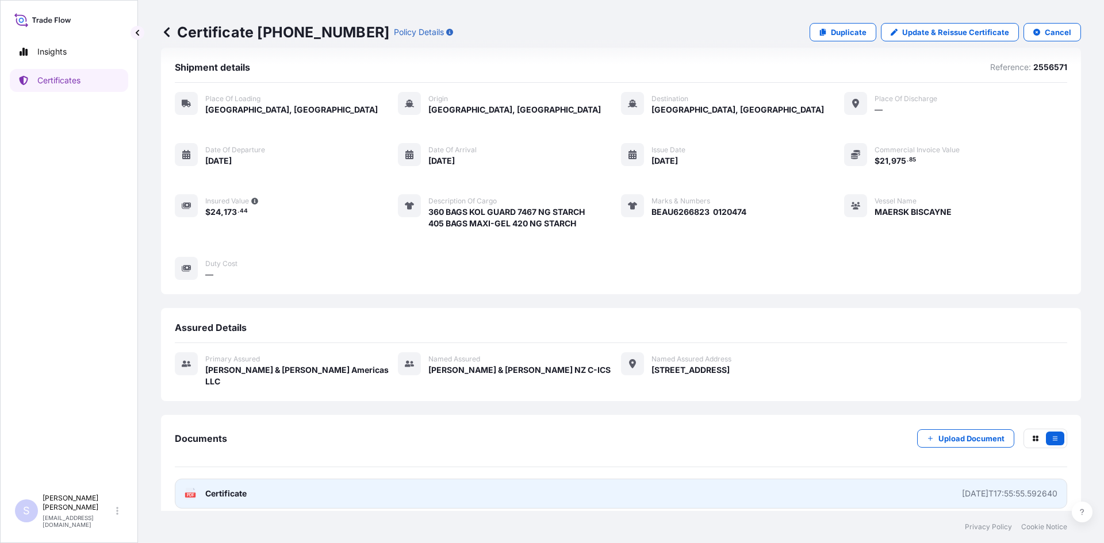
click at [188, 488] on icon at bounding box center [191, 493] width 10 height 11
